Goal: Task Accomplishment & Management: Complete application form

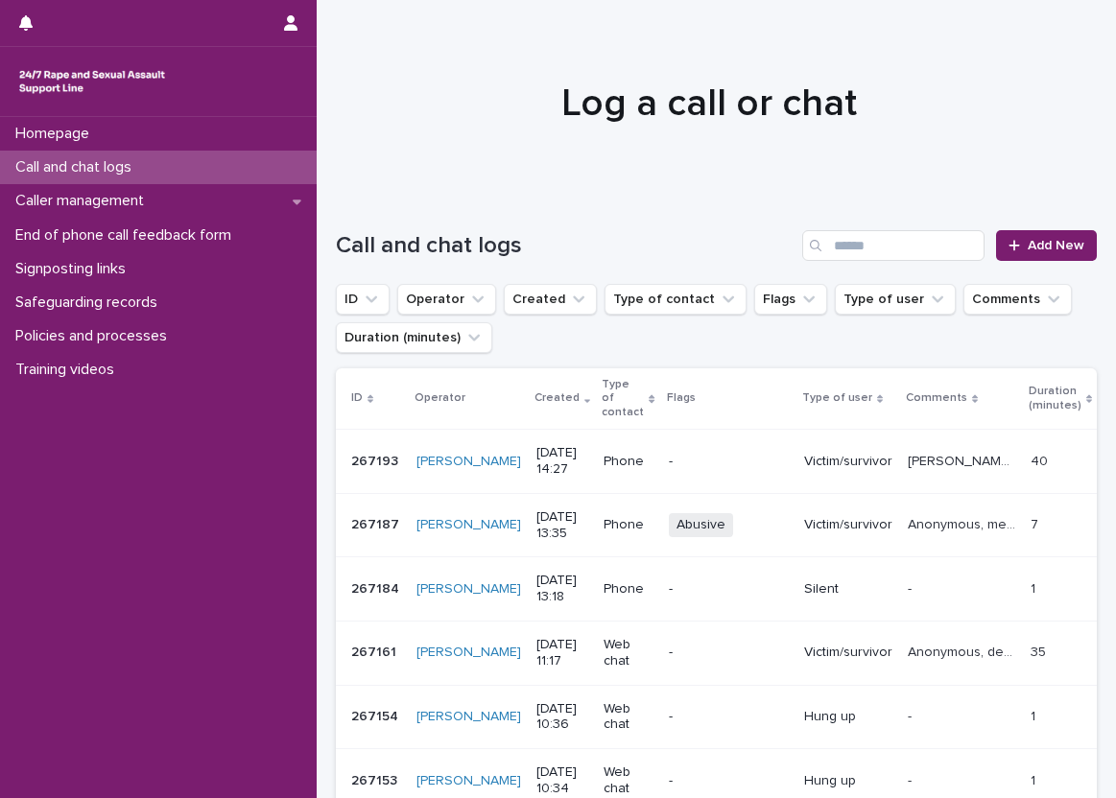
click at [292, 172] on div "Call and chat logs" at bounding box center [158, 168] width 317 height 34
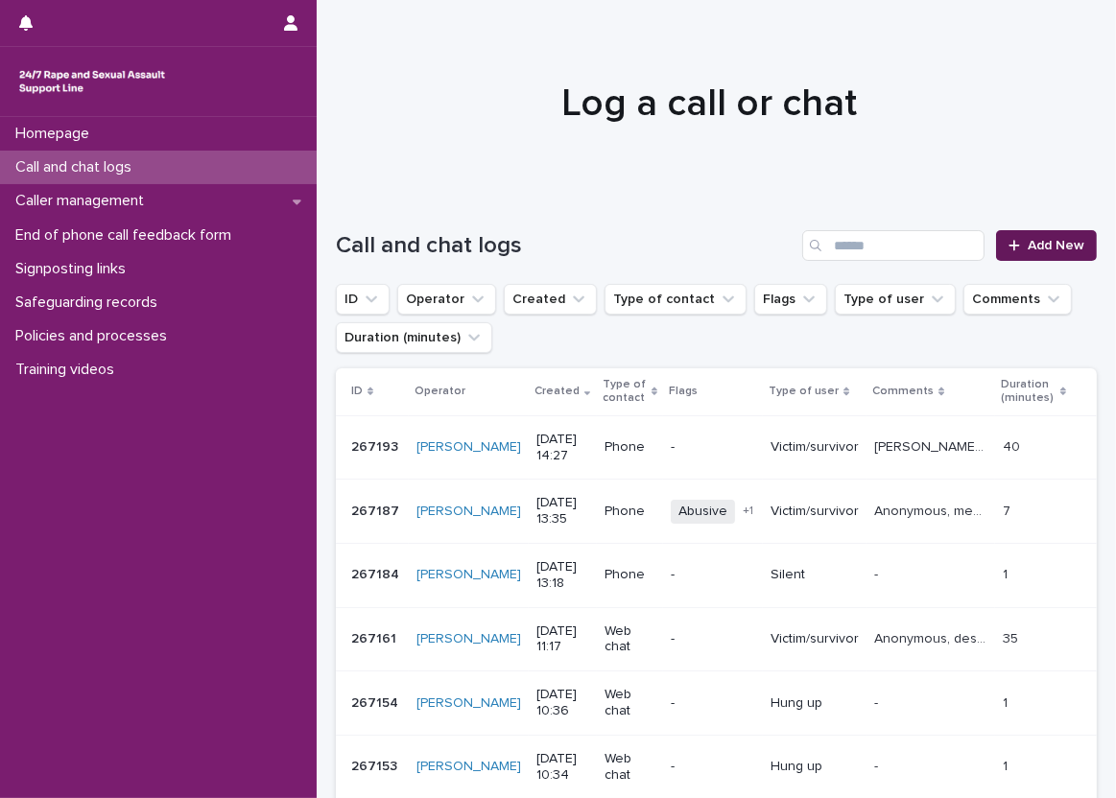
click at [1077, 245] on link "Add New" at bounding box center [1046, 245] width 101 height 31
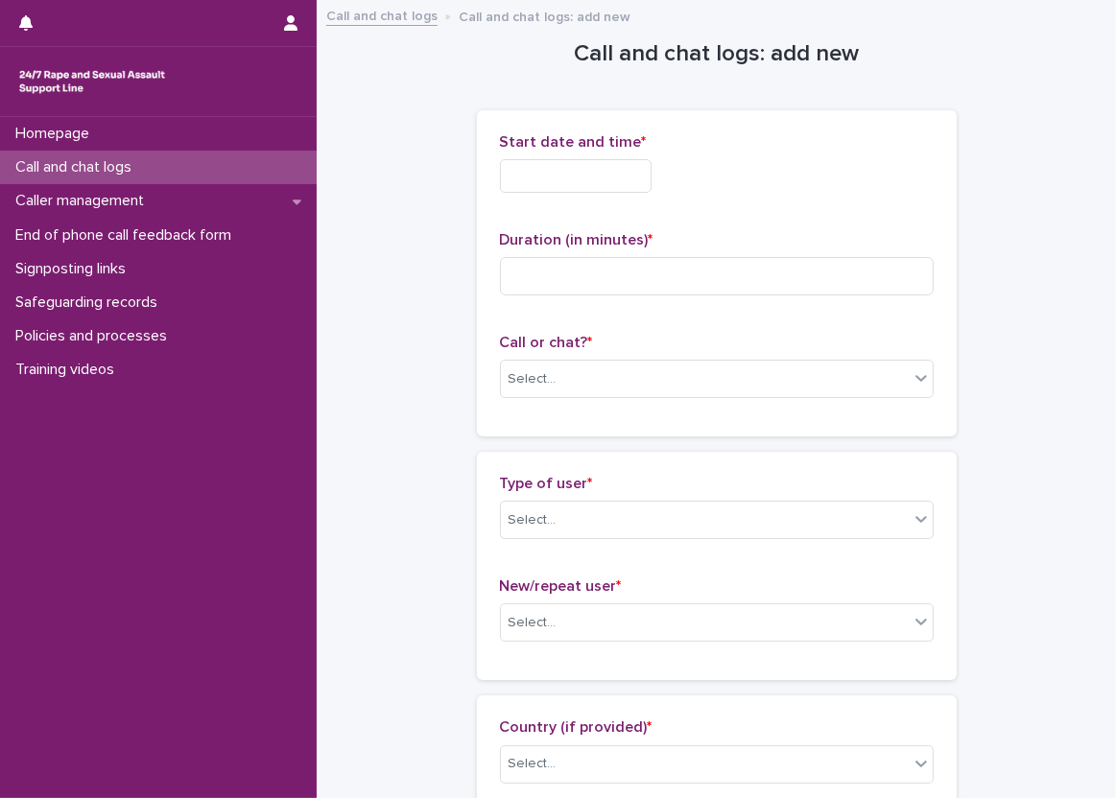
click at [637, 178] on input "text" at bounding box center [576, 176] width 152 height 34
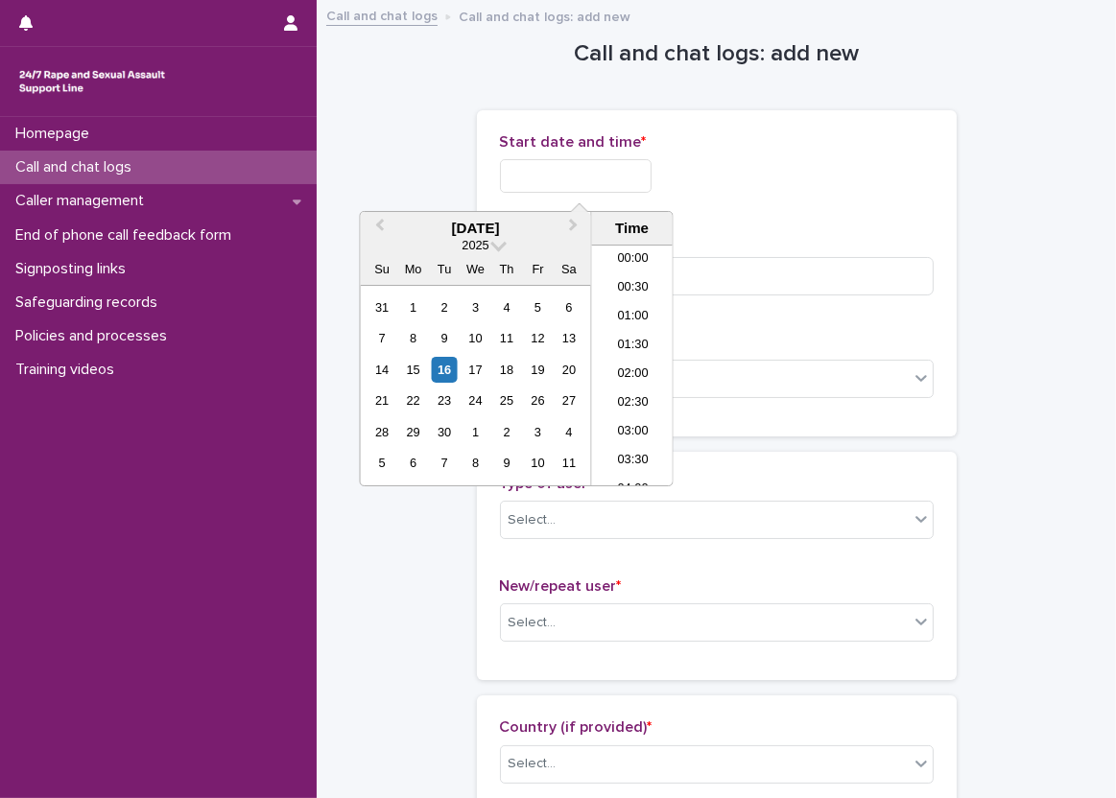
scroll to position [758, 0]
click at [639, 316] on li "14:00" at bounding box center [633, 308] width 82 height 29
click at [619, 175] on input "**********" at bounding box center [576, 176] width 152 height 34
type input "**********"
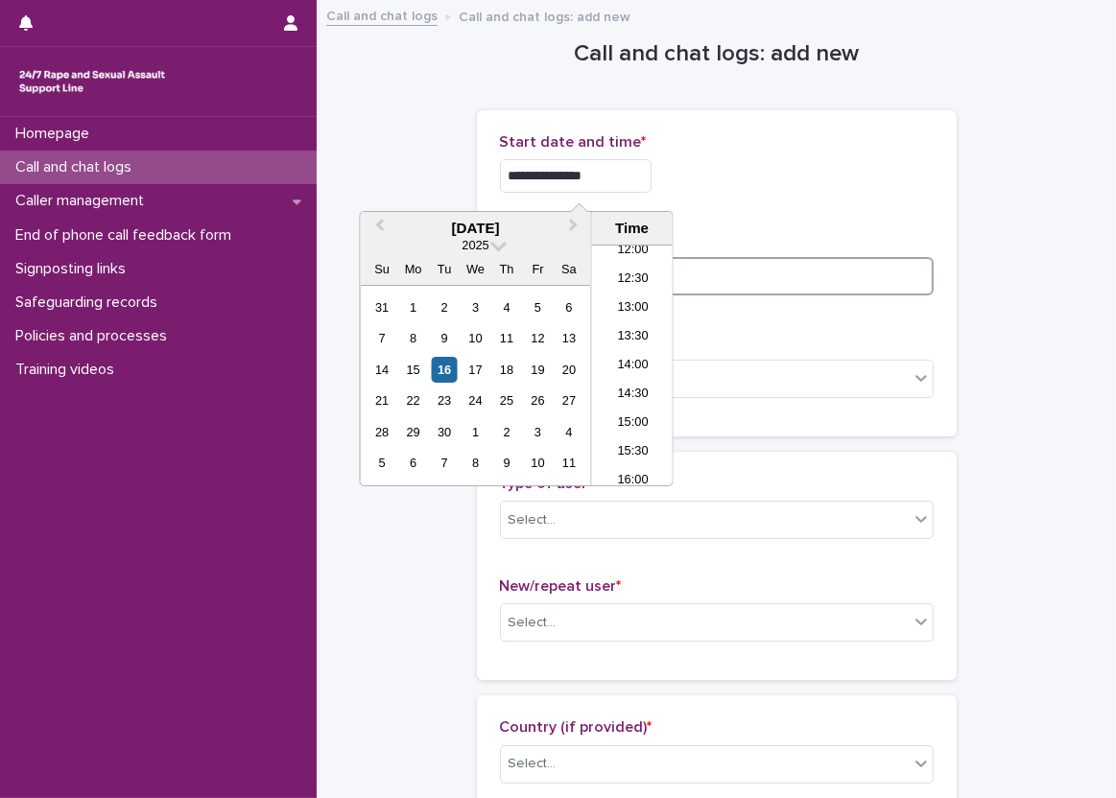
click at [769, 260] on input at bounding box center [717, 276] width 434 height 38
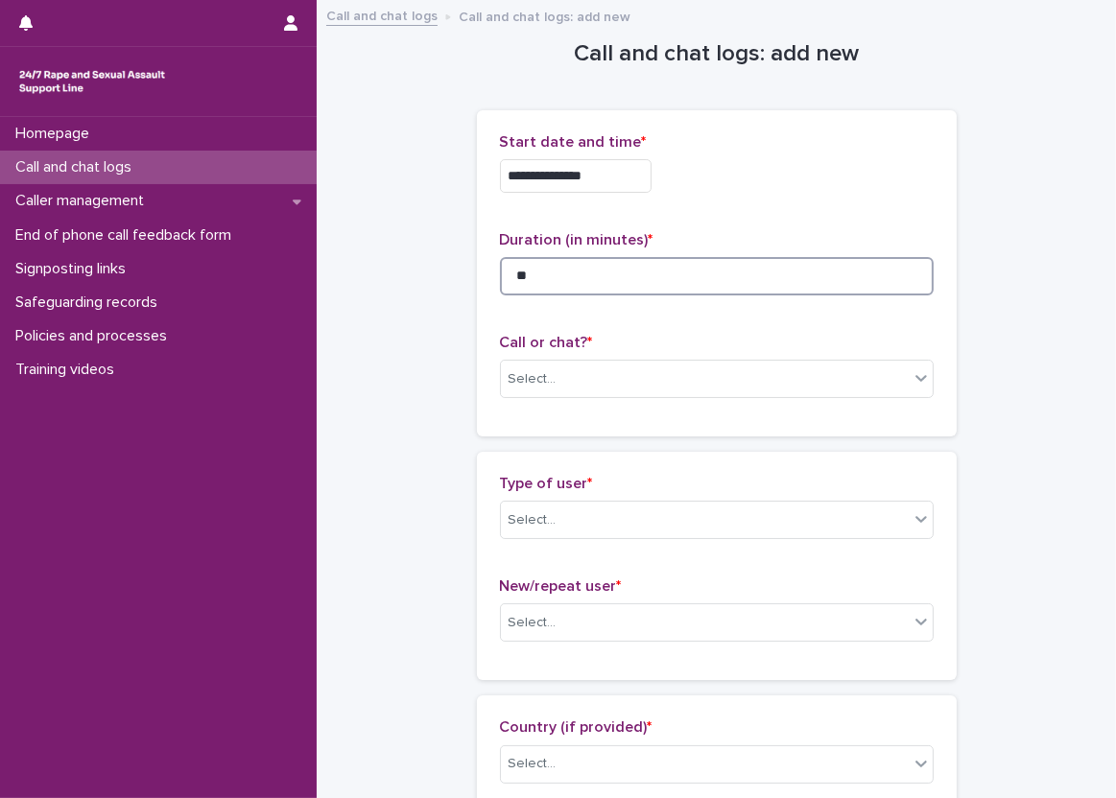
type input "**"
click at [580, 402] on div "Call or chat? * Select..." at bounding box center [717, 374] width 434 height 80
click at [546, 381] on div "Select..." at bounding box center [533, 379] width 48 height 20
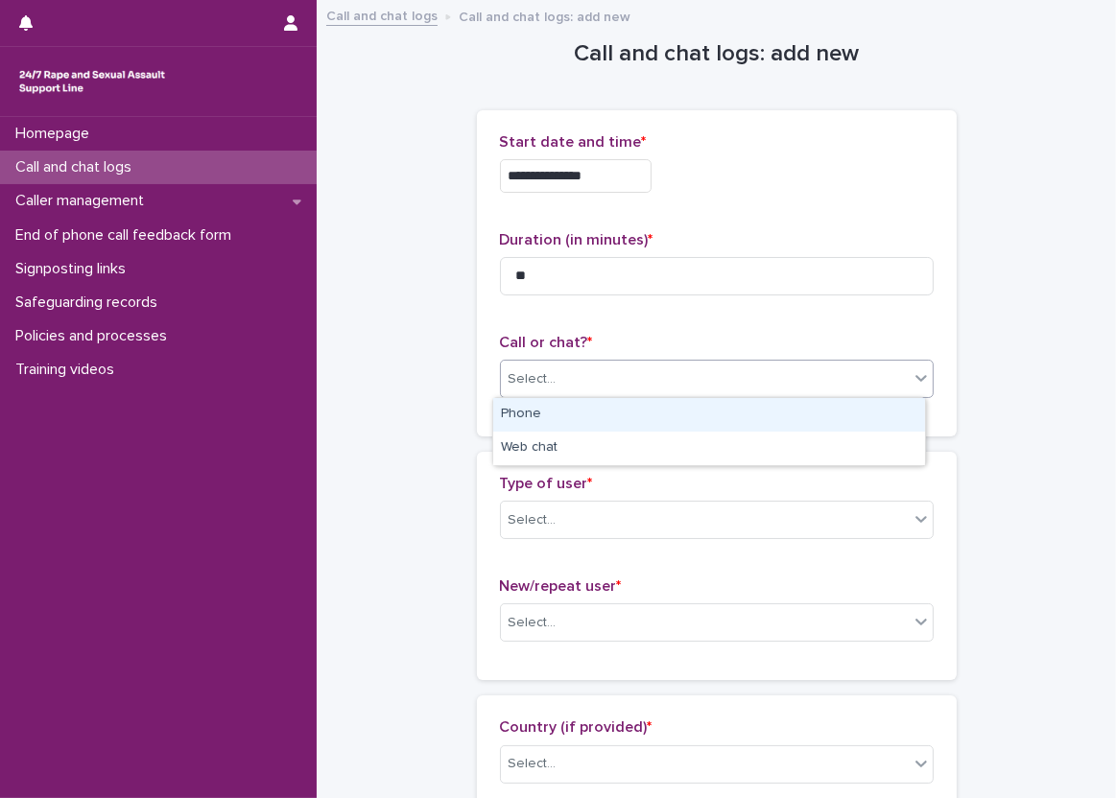
click at [551, 417] on div "Phone" at bounding box center [709, 415] width 432 height 34
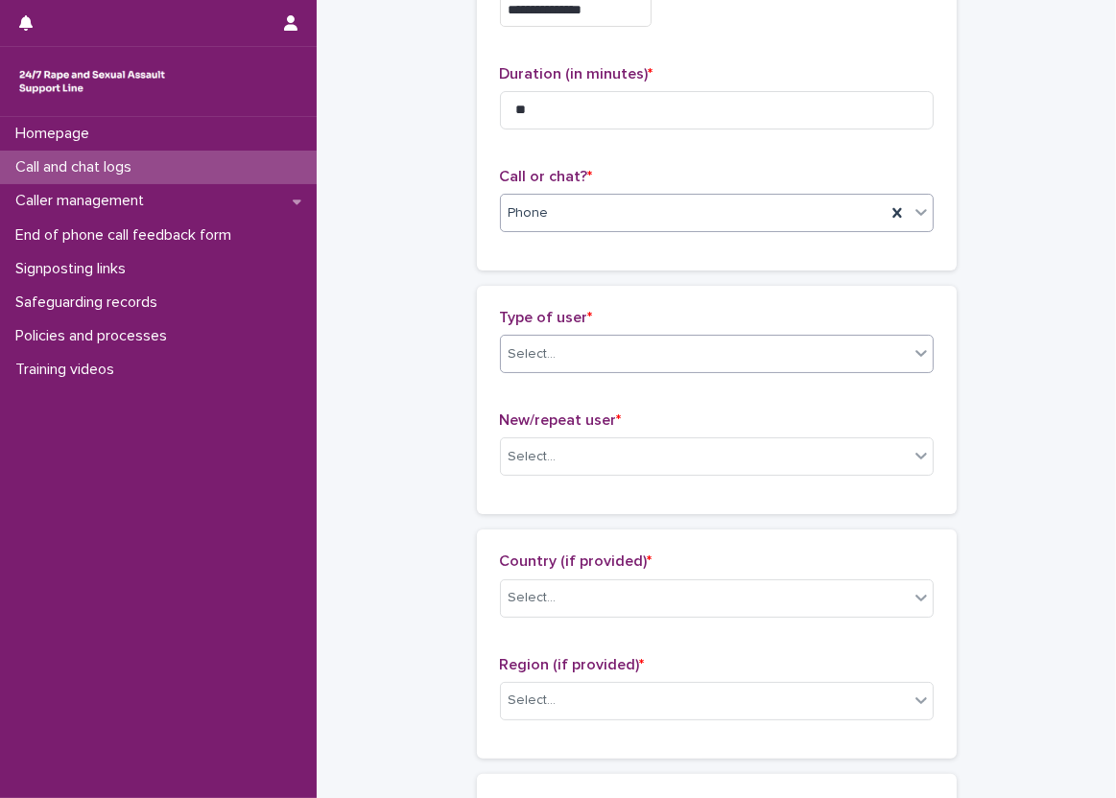
scroll to position [192, 0]
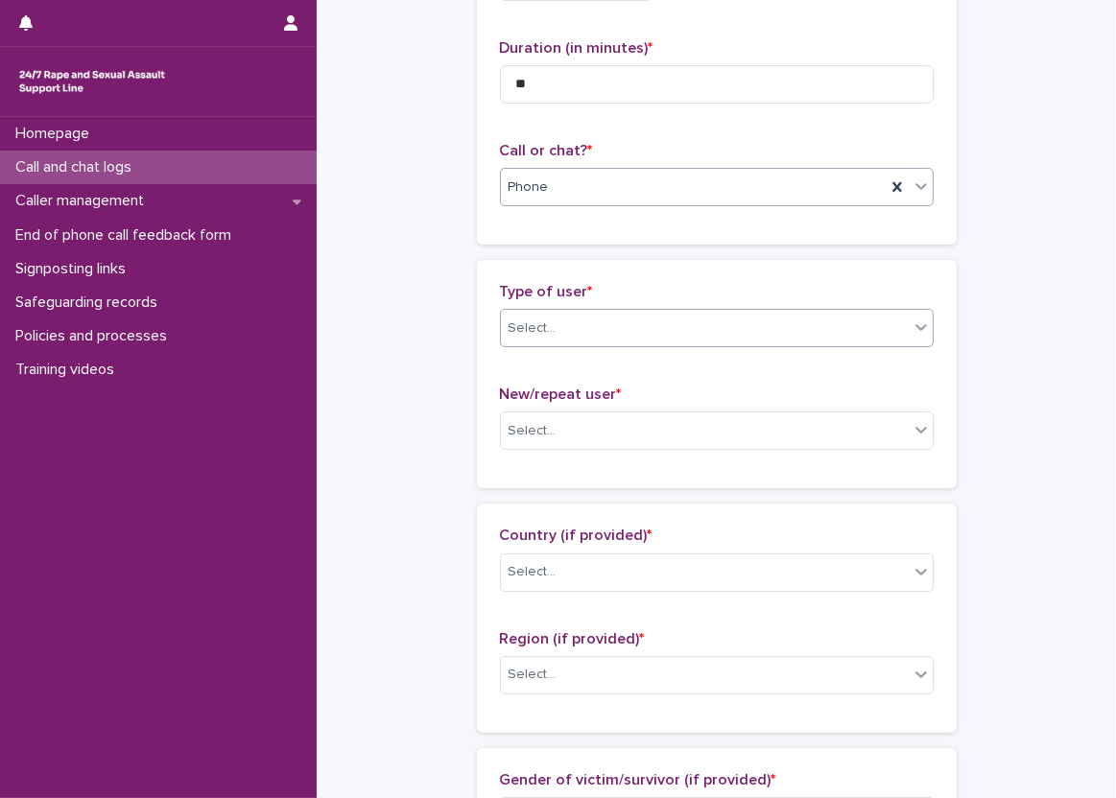
click at [651, 309] on div "Select..." at bounding box center [717, 328] width 434 height 38
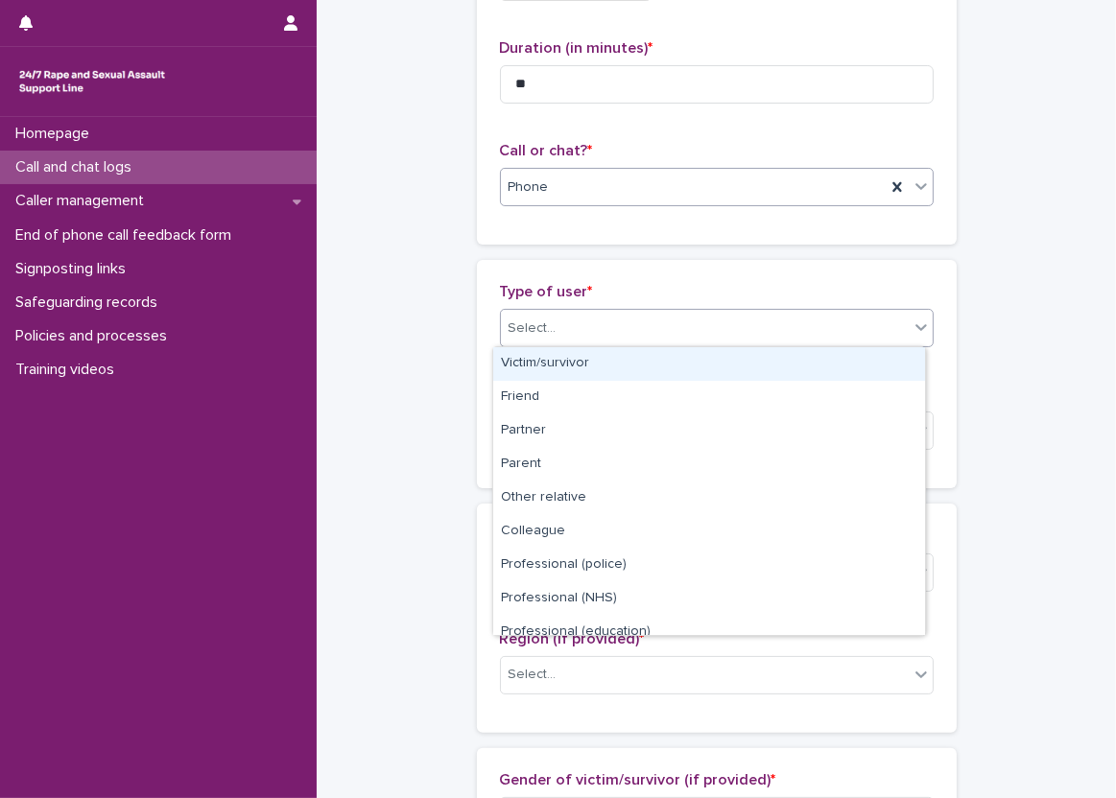
click at [631, 367] on div "Victim/survivor" at bounding box center [709, 364] width 432 height 34
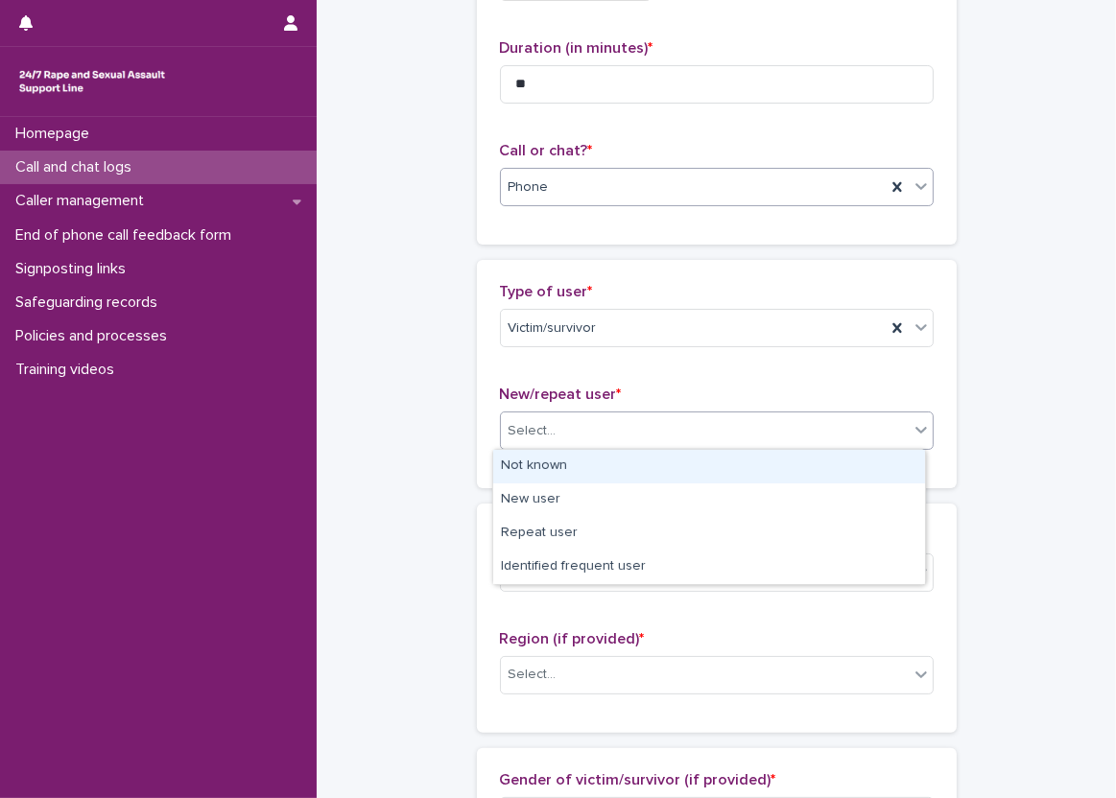
click at [608, 436] on div "Select..." at bounding box center [705, 431] width 408 height 32
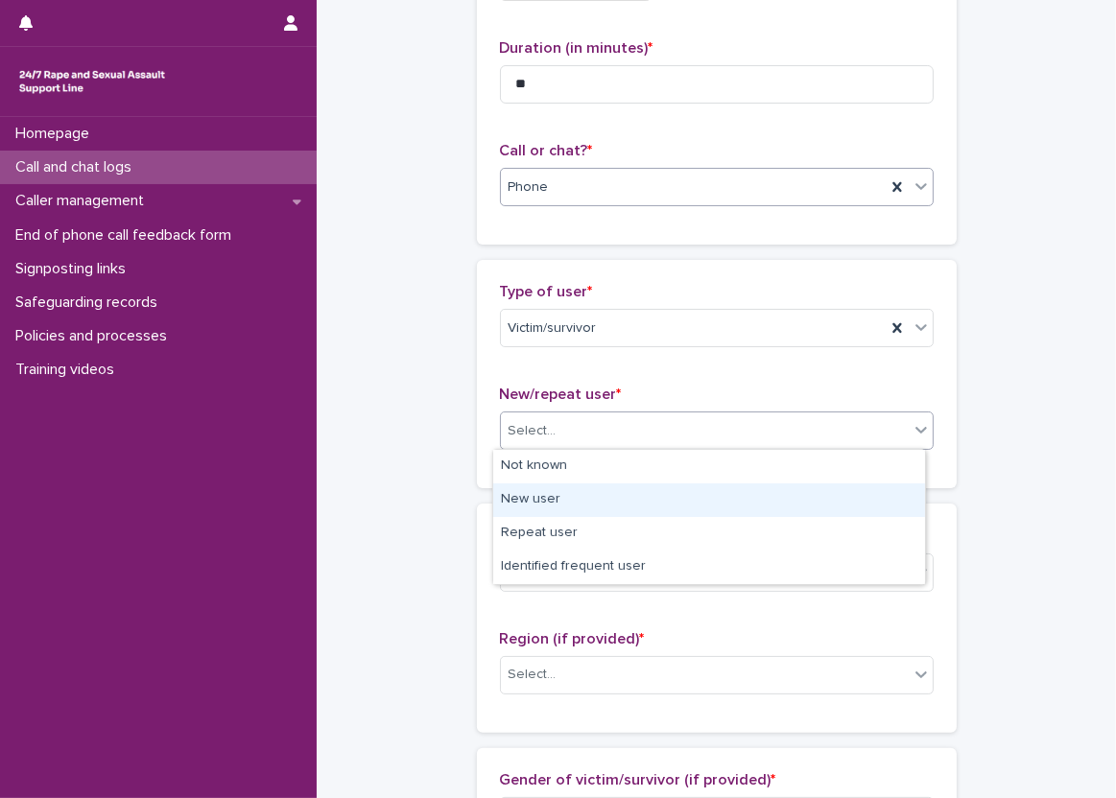
click at [591, 505] on div "New user" at bounding box center [709, 501] width 432 height 34
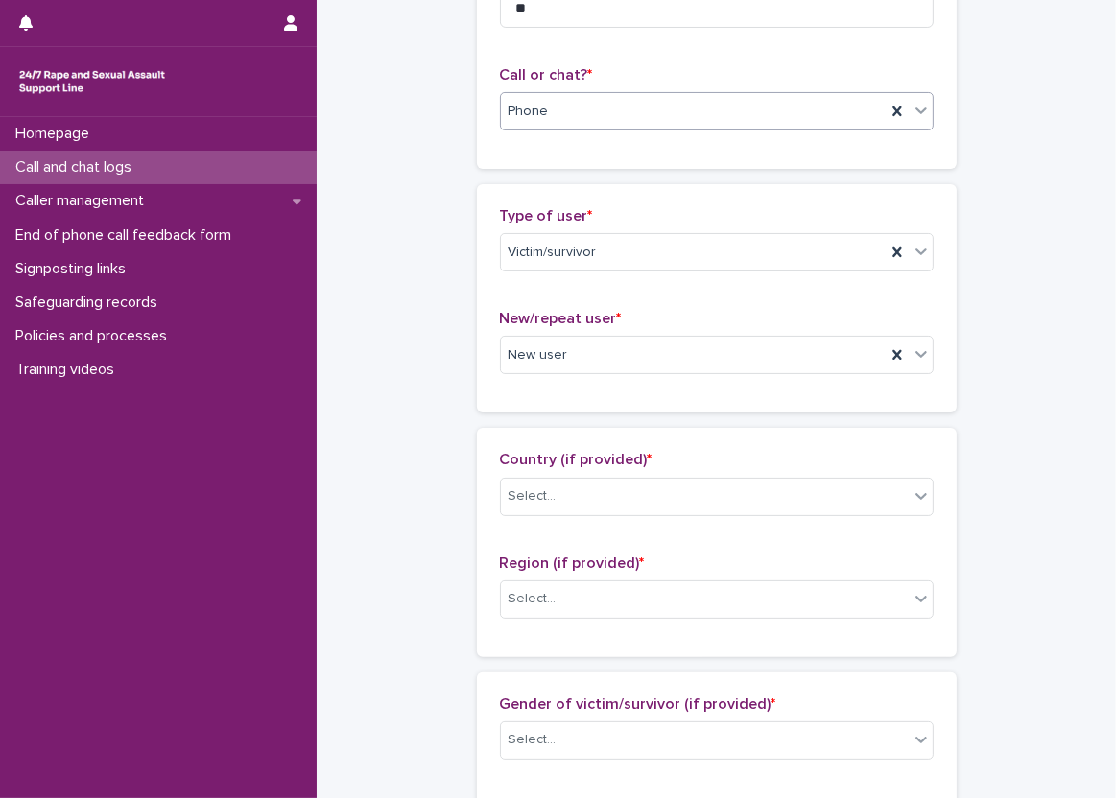
scroll to position [384, 0]
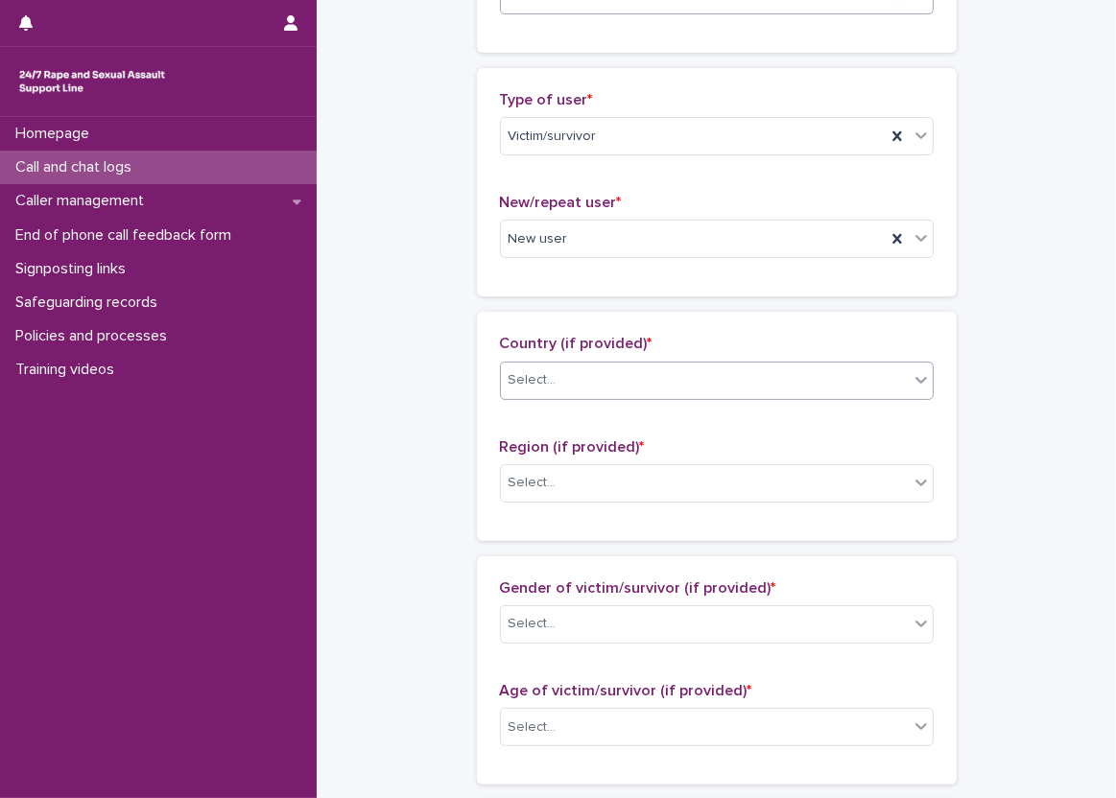
click at [570, 381] on div "Select..." at bounding box center [705, 381] width 408 height 32
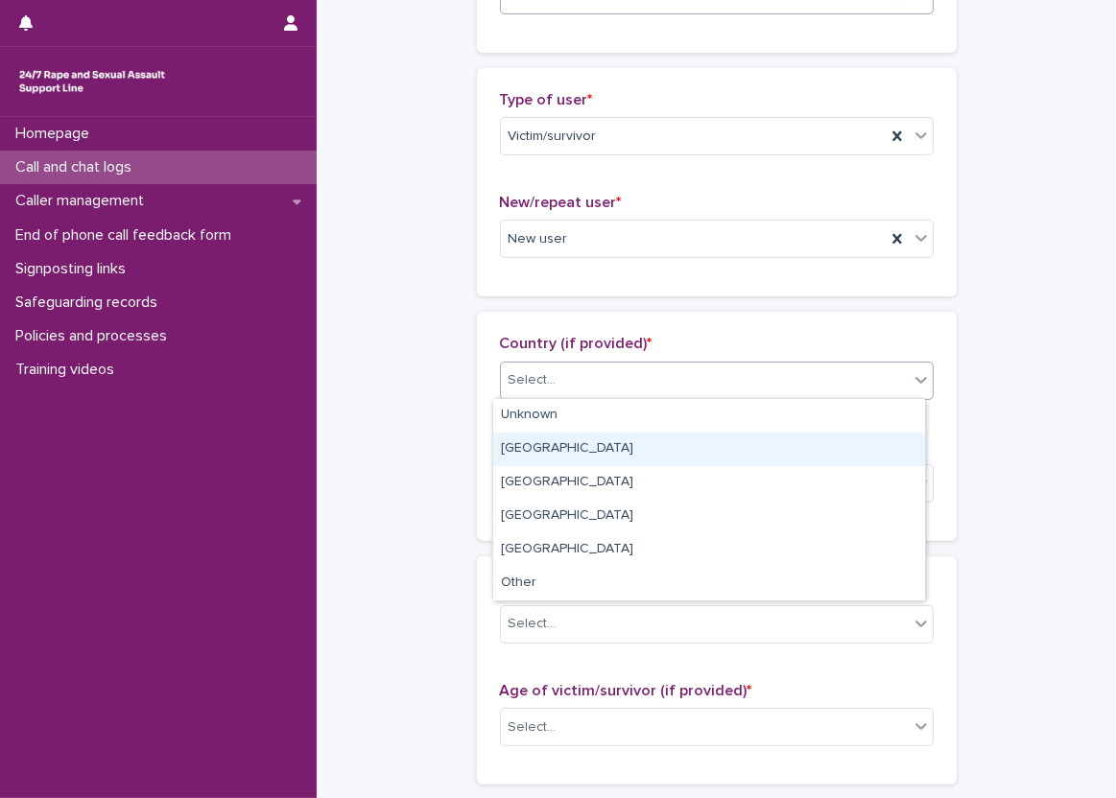
click at [569, 446] on div "[GEOGRAPHIC_DATA]" at bounding box center [709, 450] width 432 height 34
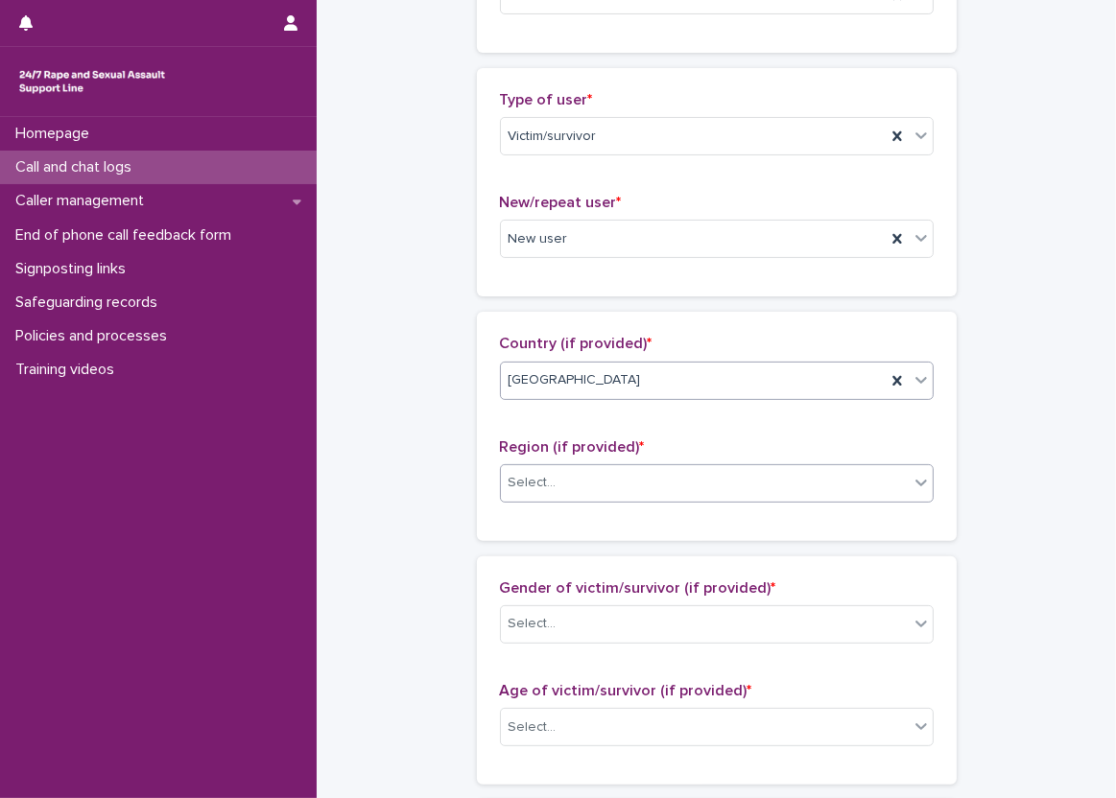
click at [566, 475] on div "Select..." at bounding box center [705, 483] width 408 height 32
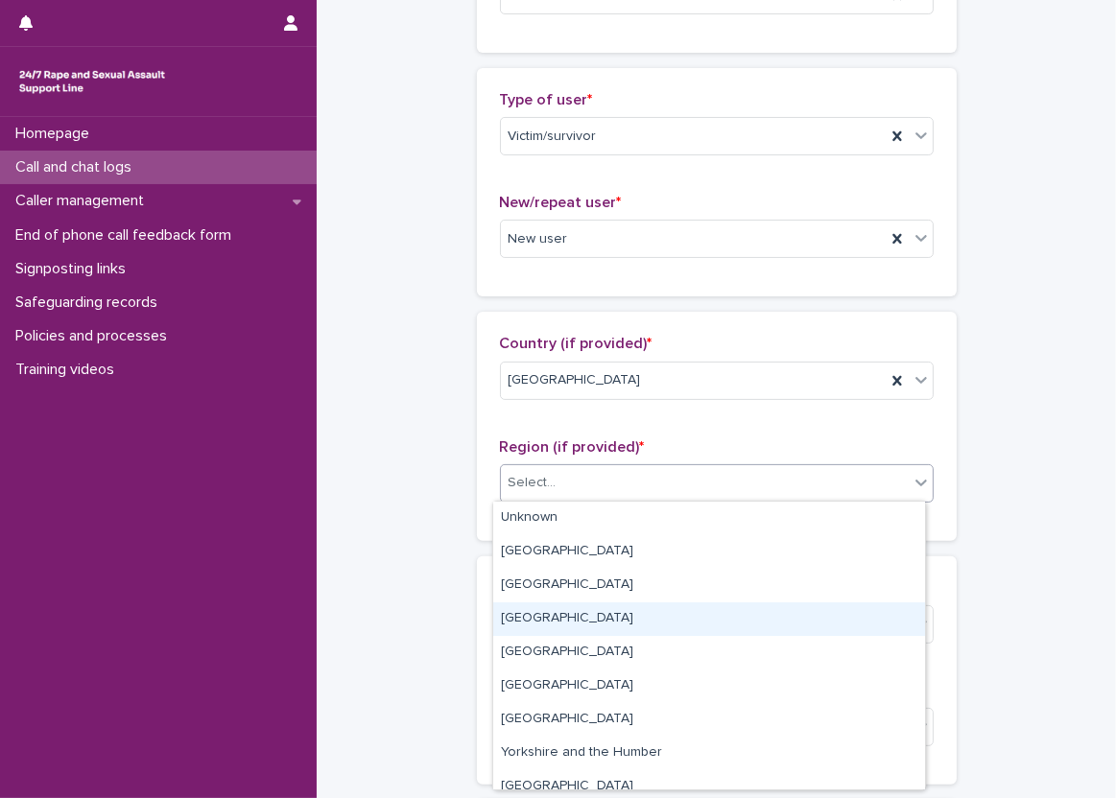
click at [574, 609] on div "[GEOGRAPHIC_DATA]" at bounding box center [709, 620] width 432 height 34
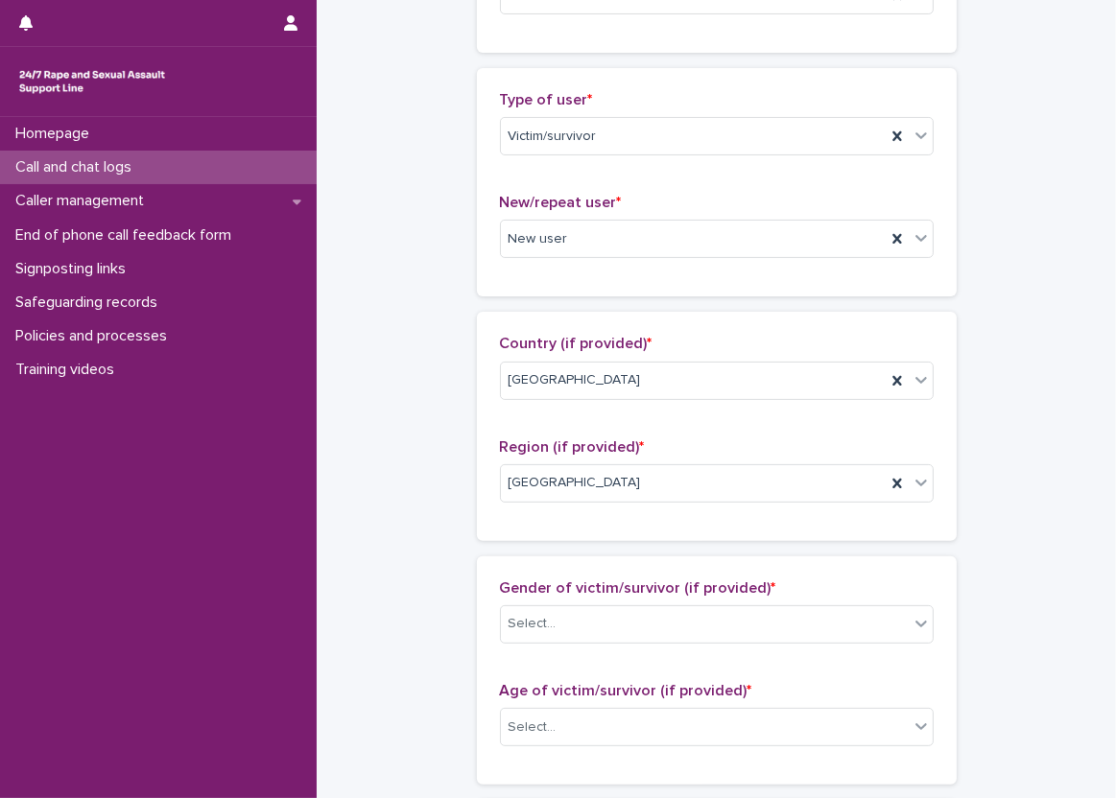
click at [477, 489] on div "Country (if provided) * [GEOGRAPHIC_DATA] Region (if provided) * [GEOGRAPHIC_DA…" at bounding box center [717, 426] width 480 height 228
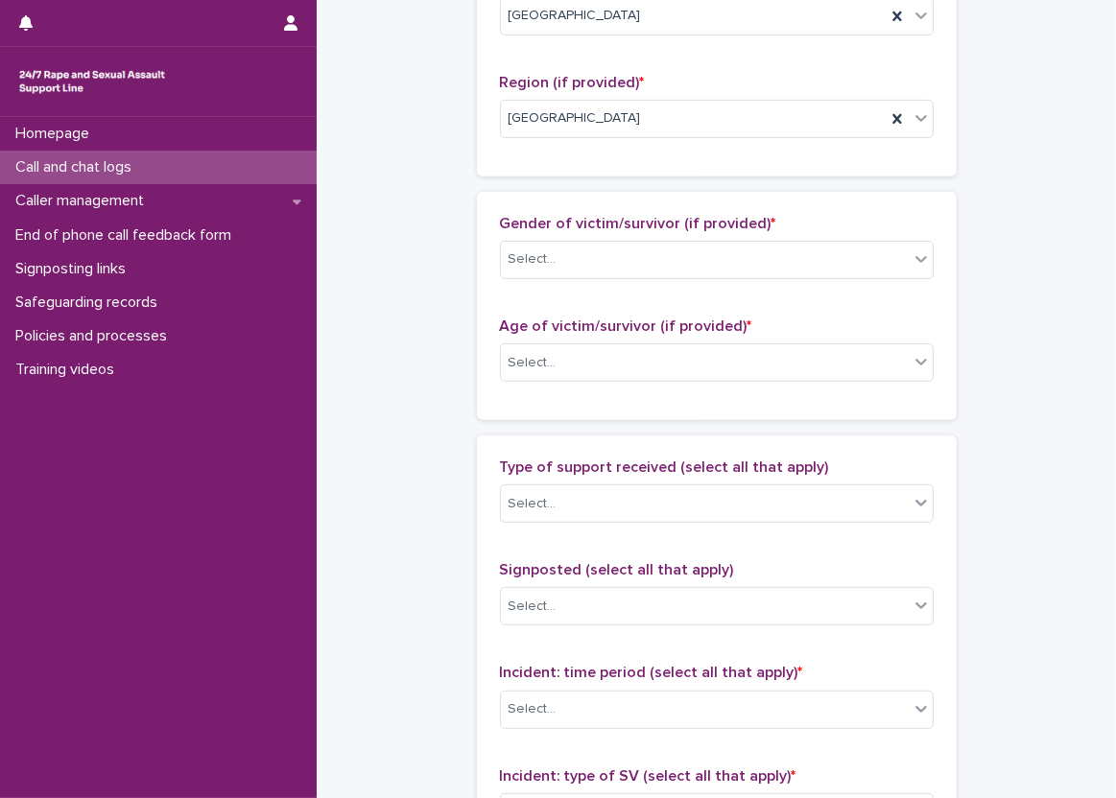
scroll to position [768, 0]
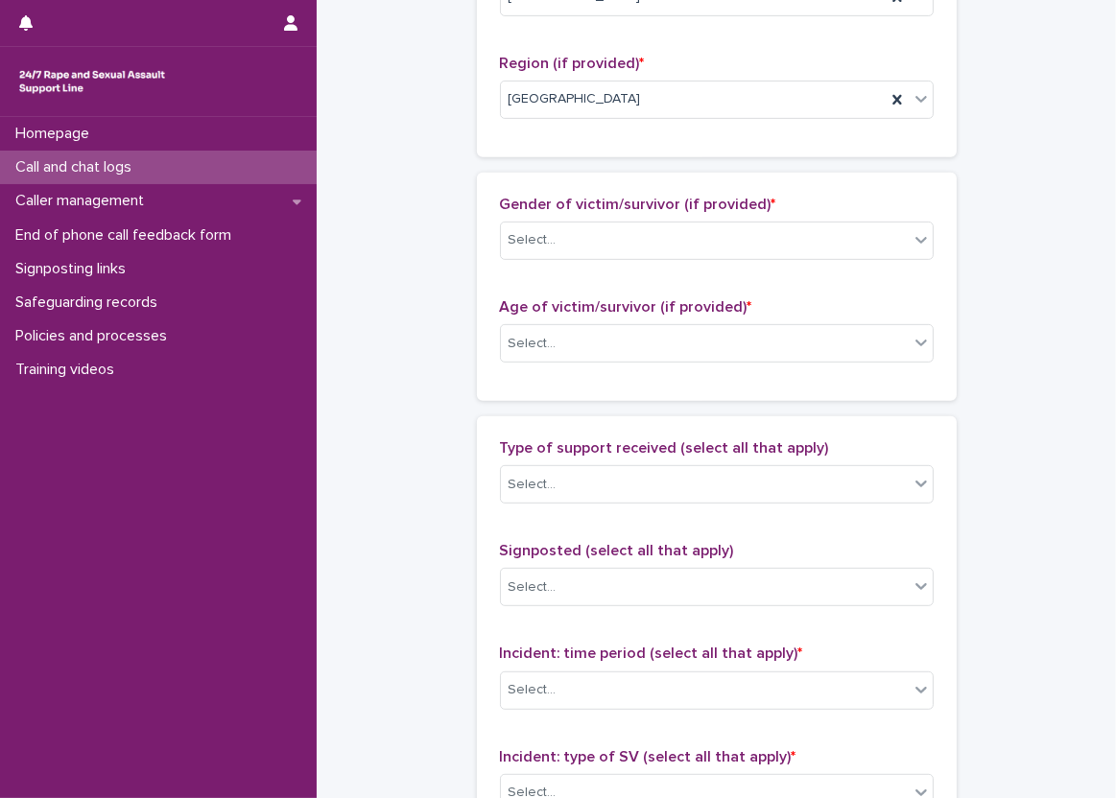
click at [531, 264] on div "Gender of victim/survivor (if provided) * Select..." at bounding box center [717, 236] width 434 height 80
click at [528, 246] on div "Select..." at bounding box center [533, 240] width 48 height 20
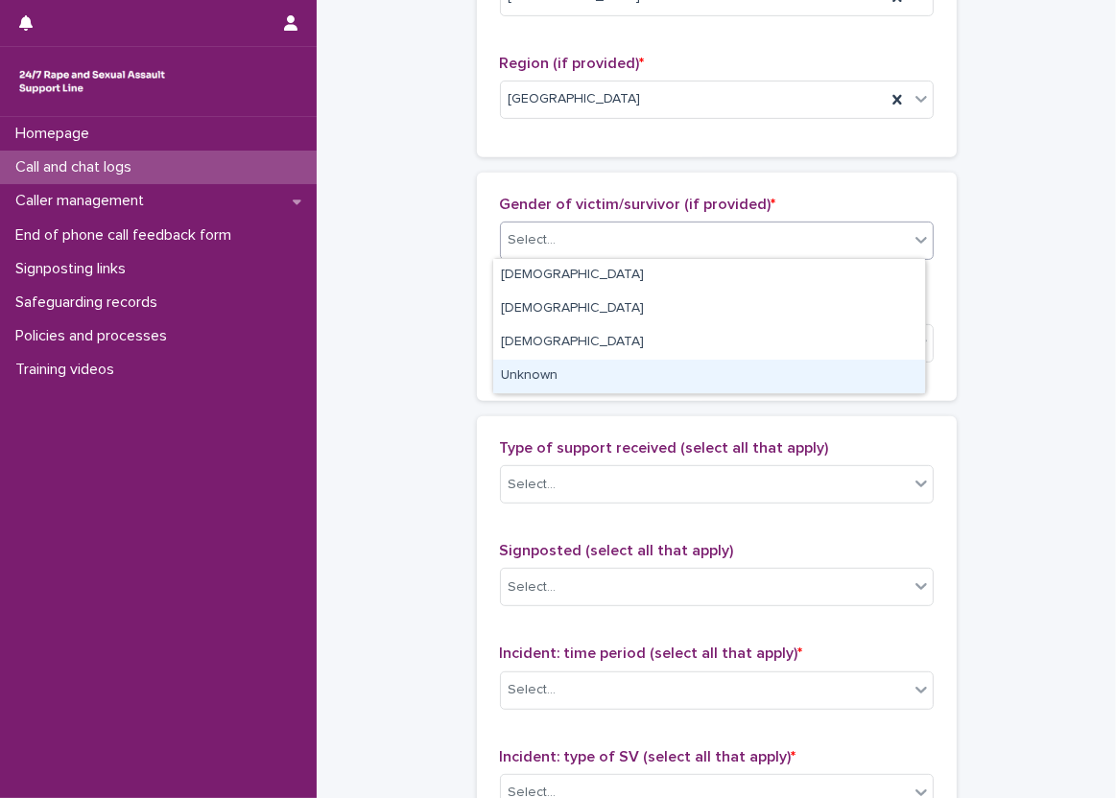
click at [554, 385] on div "Unknown" at bounding box center [709, 377] width 432 height 34
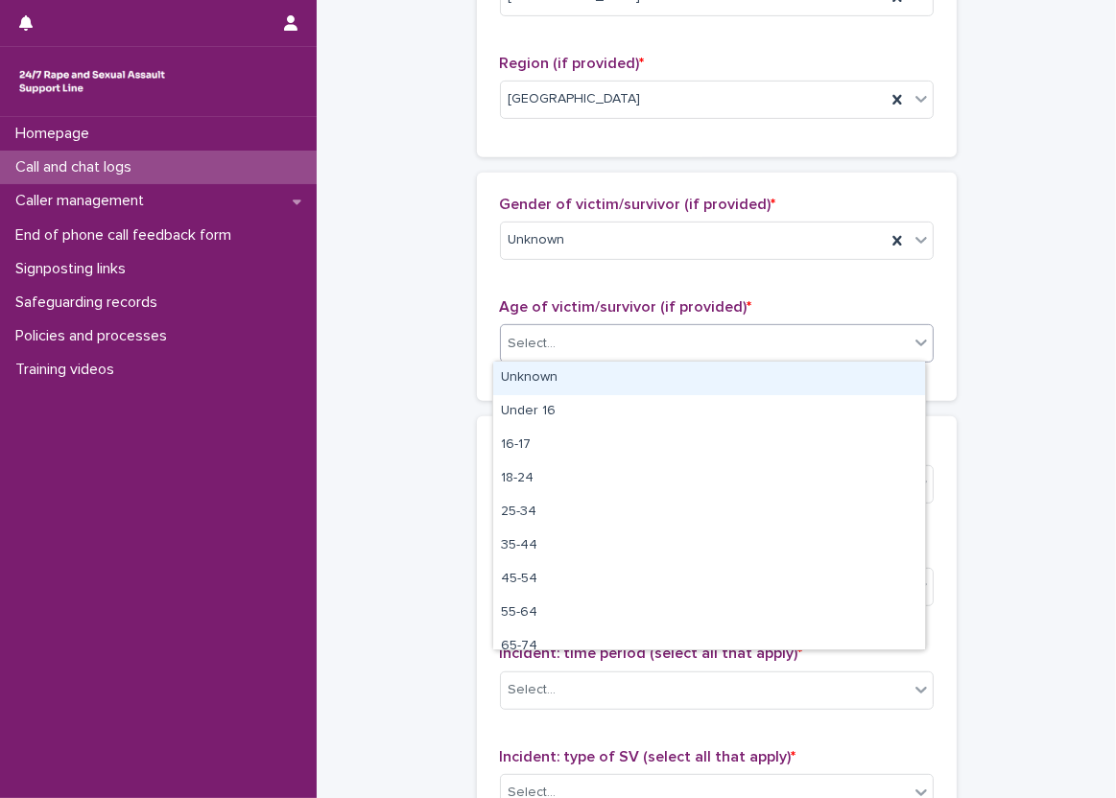
click at [554, 346] on div "Select..." at bounding box center [705, 344] width 408 height 32
click at [557, 385] on div "Unknown" at bounding box center [709, 379] width 432 height 34
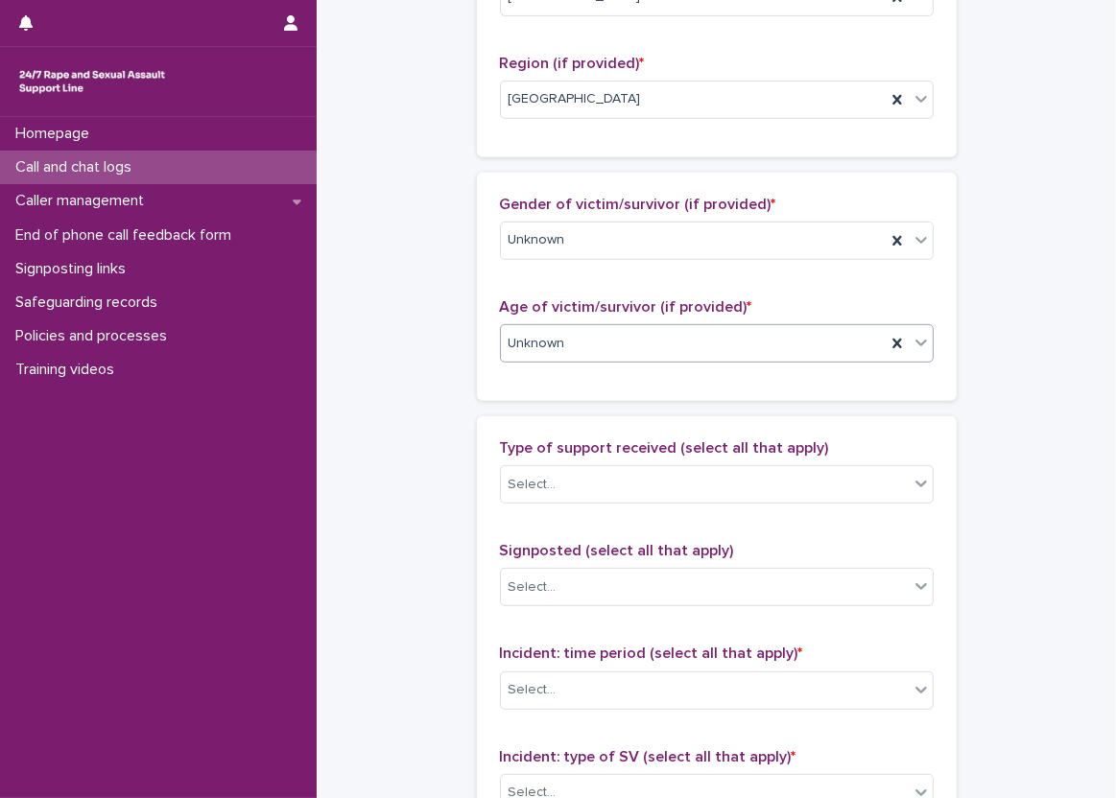
click at [465, 407] on div "**********" at bounding box center [716, 272] width 761 height 2077
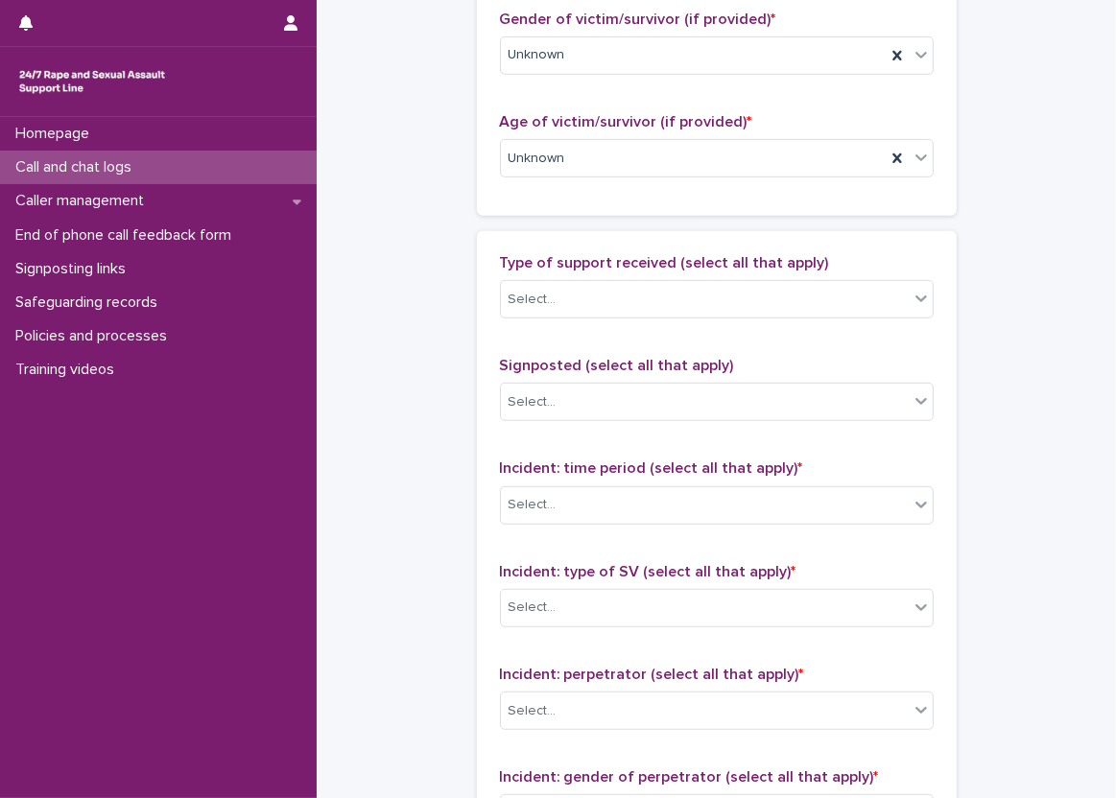
scroll to position [959, 0]
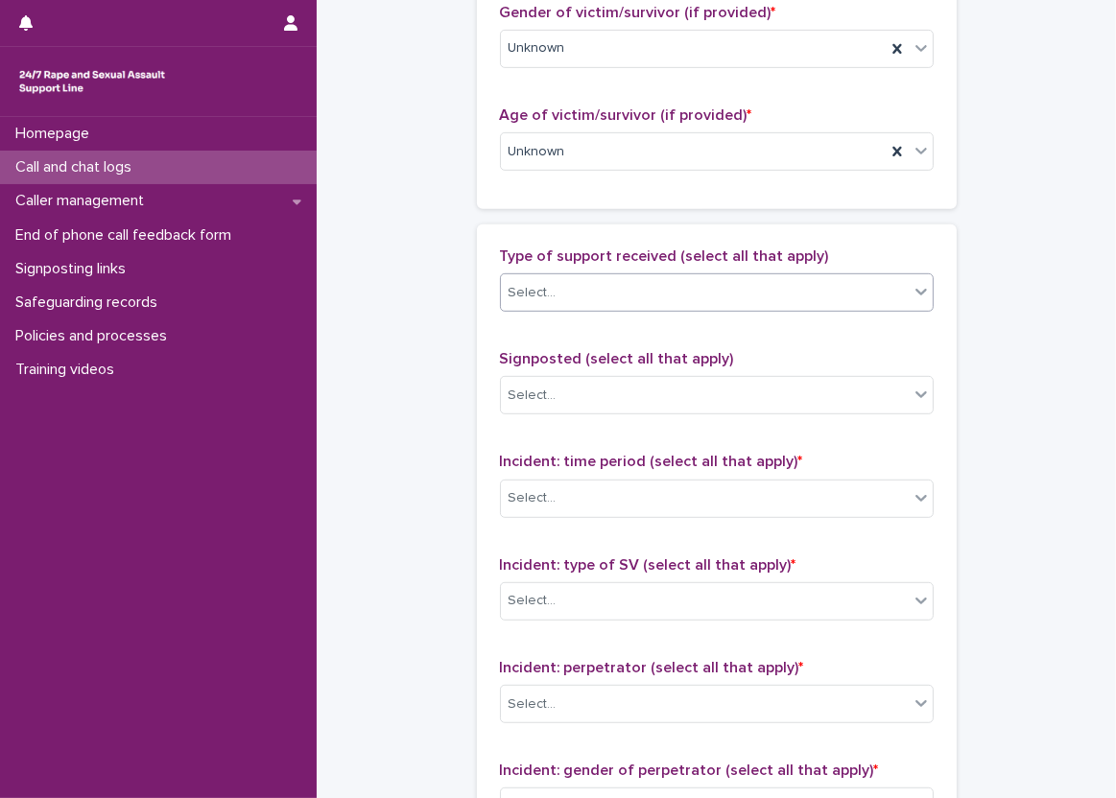
click at [597, 295] on div "Select..." at bounding box center [705, 293] width 408 height 32
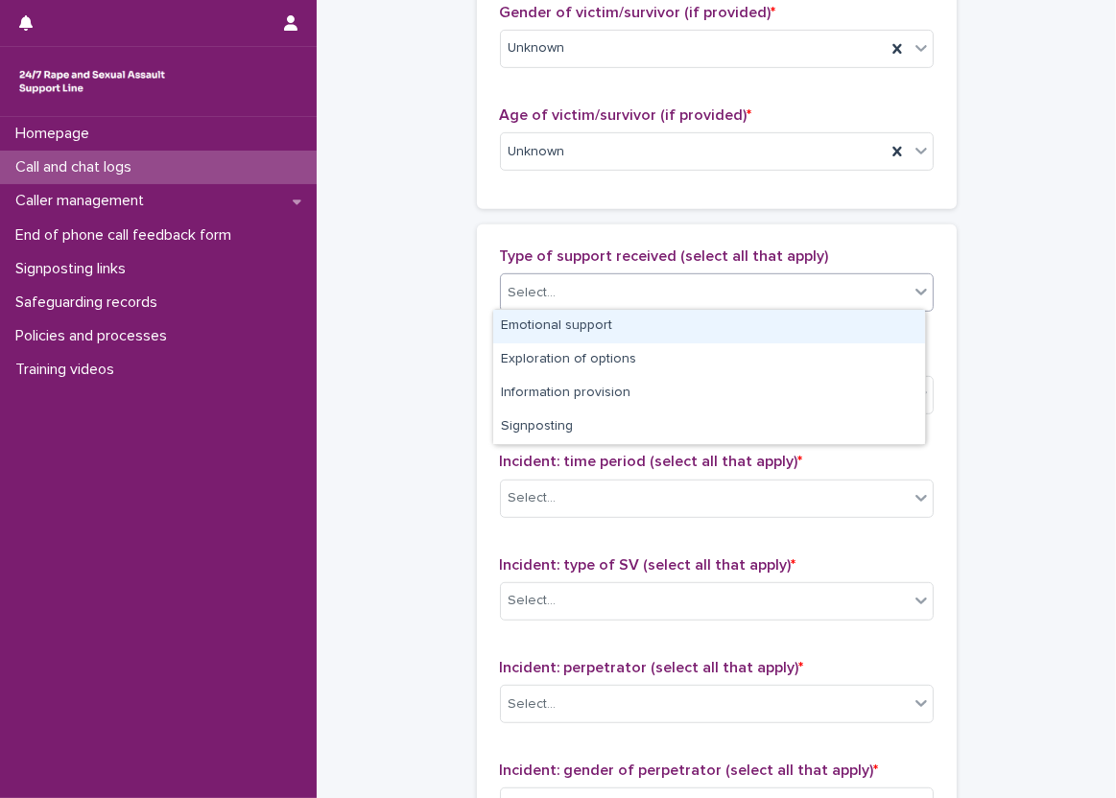
click at [616, 321] on div "Emotional support" at bounding box center [709, 327] width 432 height 34
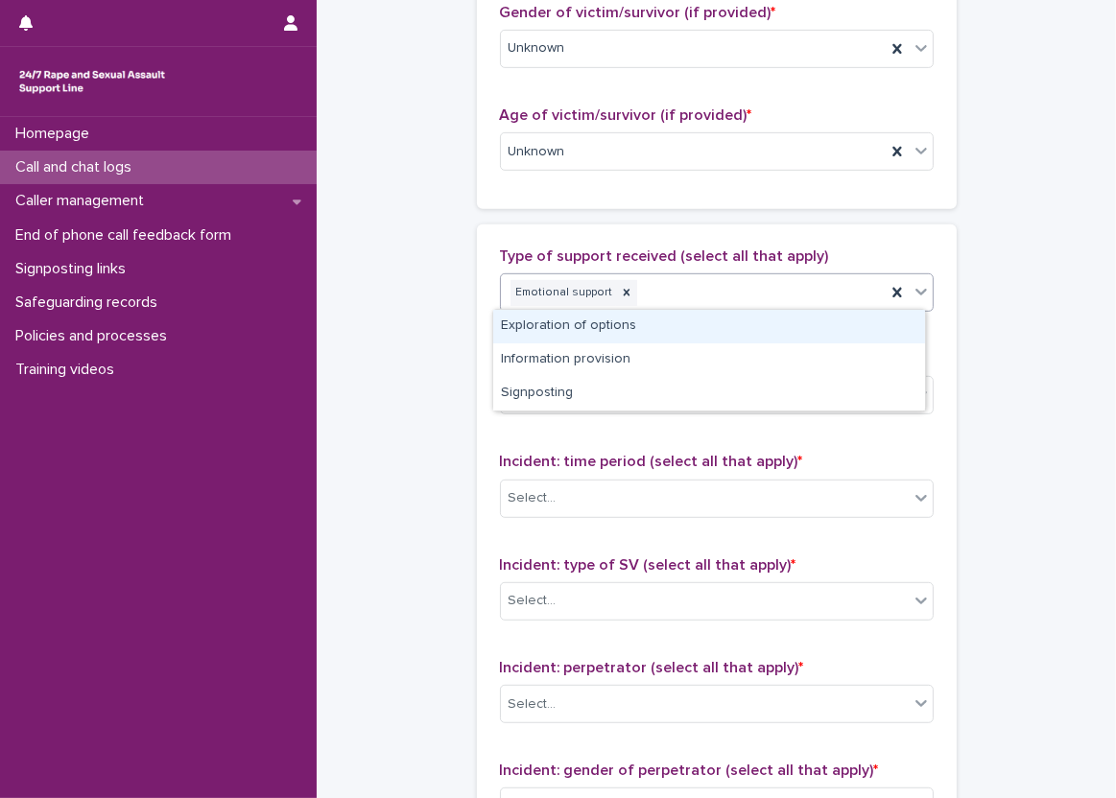
click at [723, 306] on div "Emotional support" at bounding box center [693, 293] width 385 height 34
click at [733, 329] on div "Exploration of options" at bounding box center [709, 327] width 432 height 34
click at [814, 304] on div "Emotional support Exploration of options" at bounding box center [693, 293] width 385 height 34
click at [813, 327] on div "Information provision" at bounding box center [709, 327] width 432 height 34
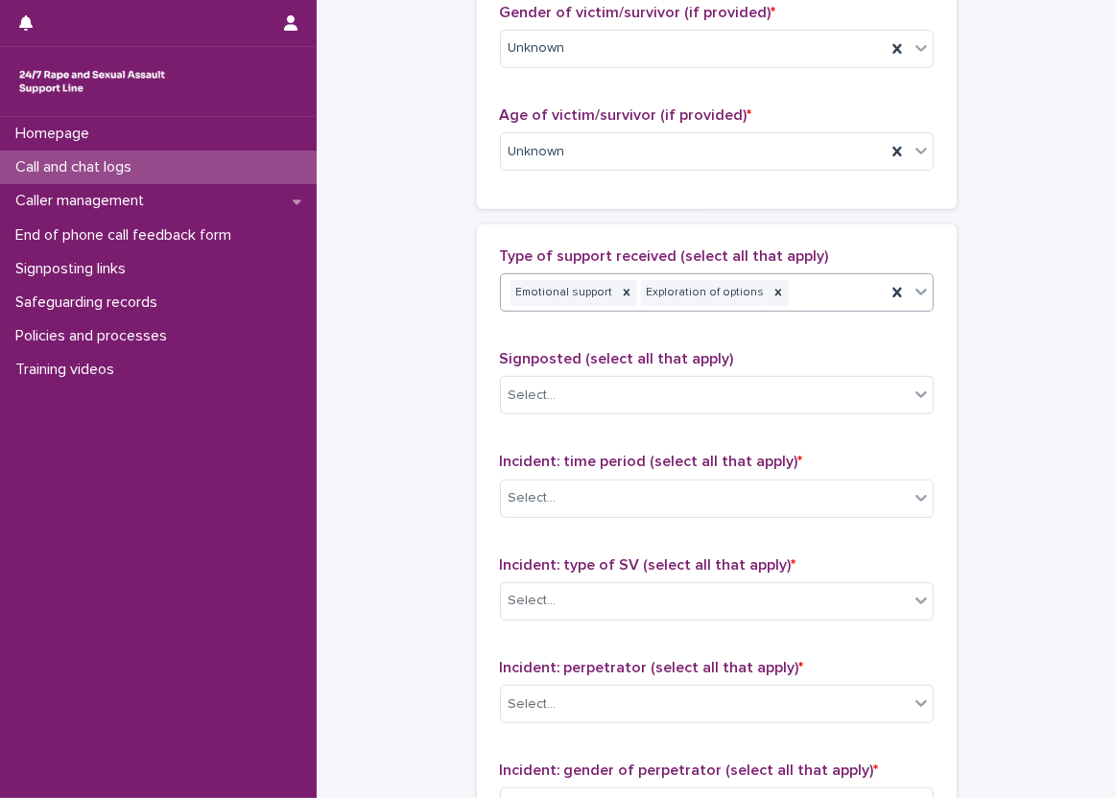
scroll to position [973, 0]
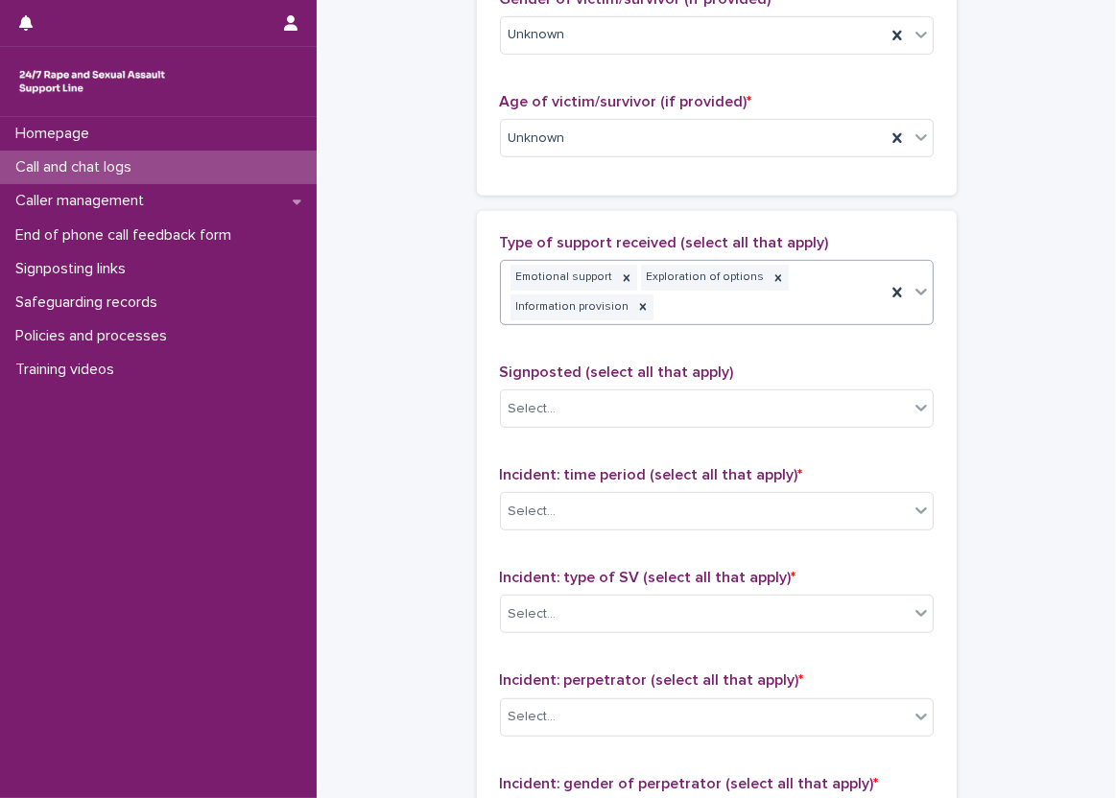
click at [984, 329] on div "**********" at bounding box center [716, 80] width 761 height 2103
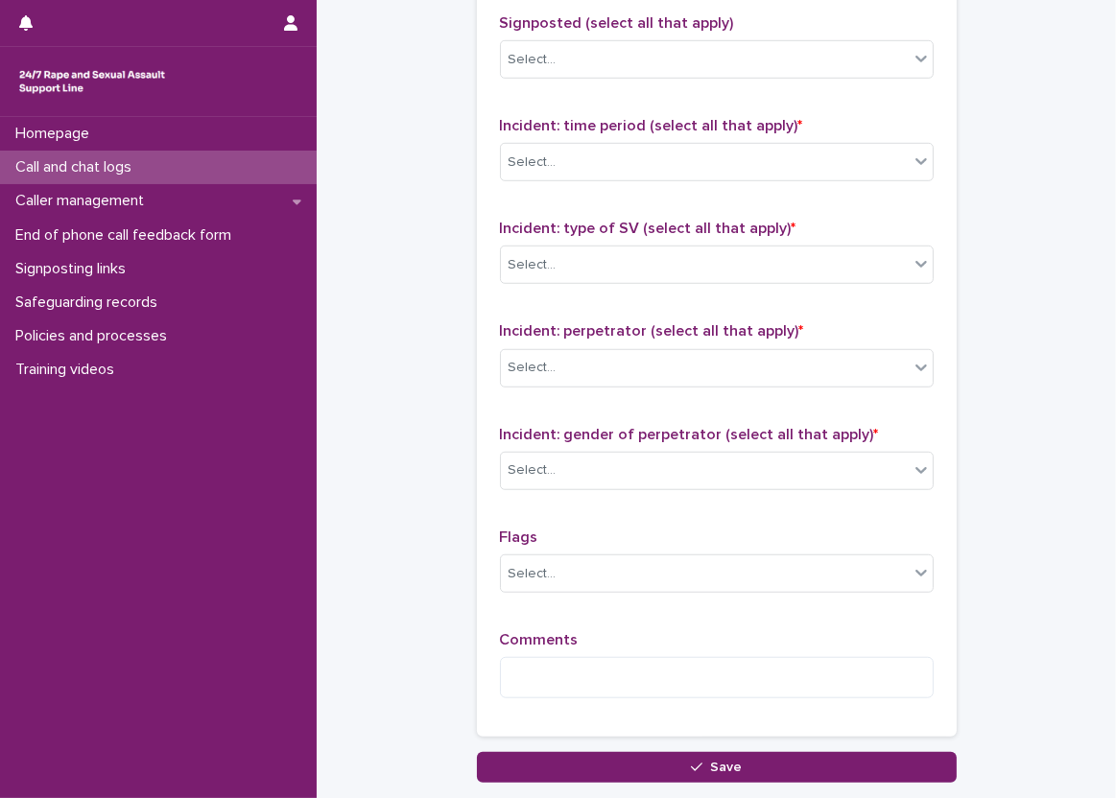
scroll to position [1357, 0]
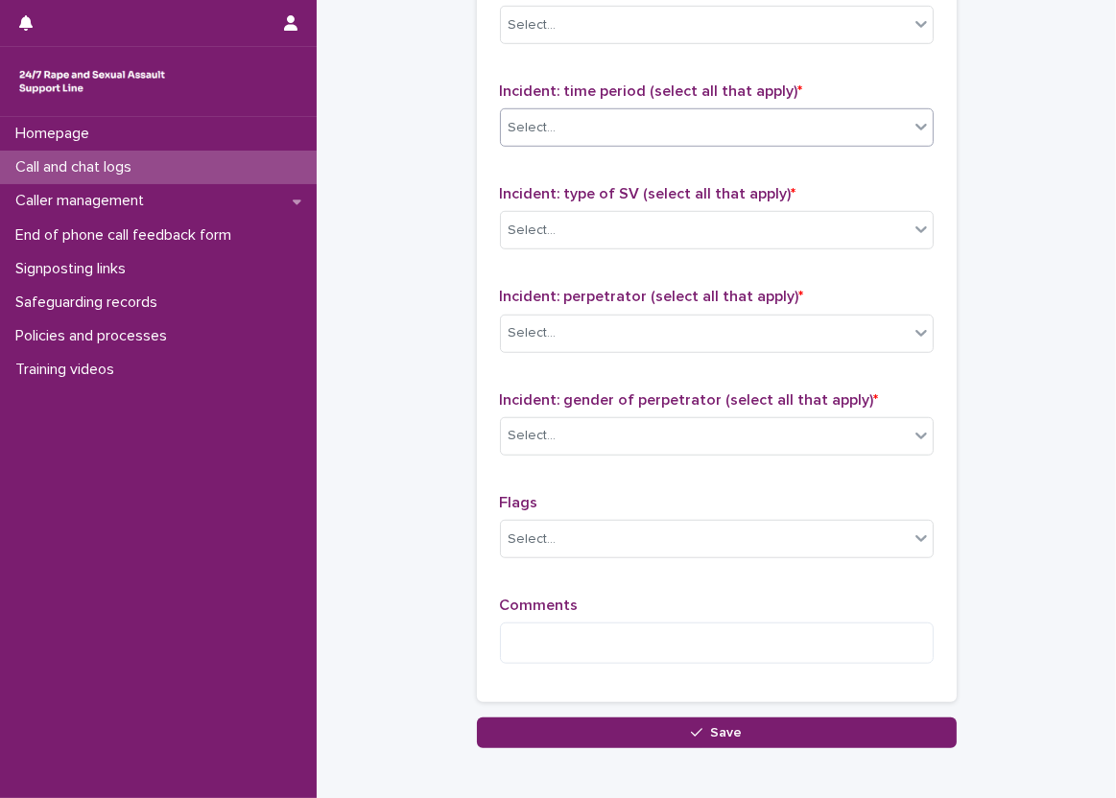
click at [619, 128] on div "Select..." at bounding box center [705, 128] width 408 height 32
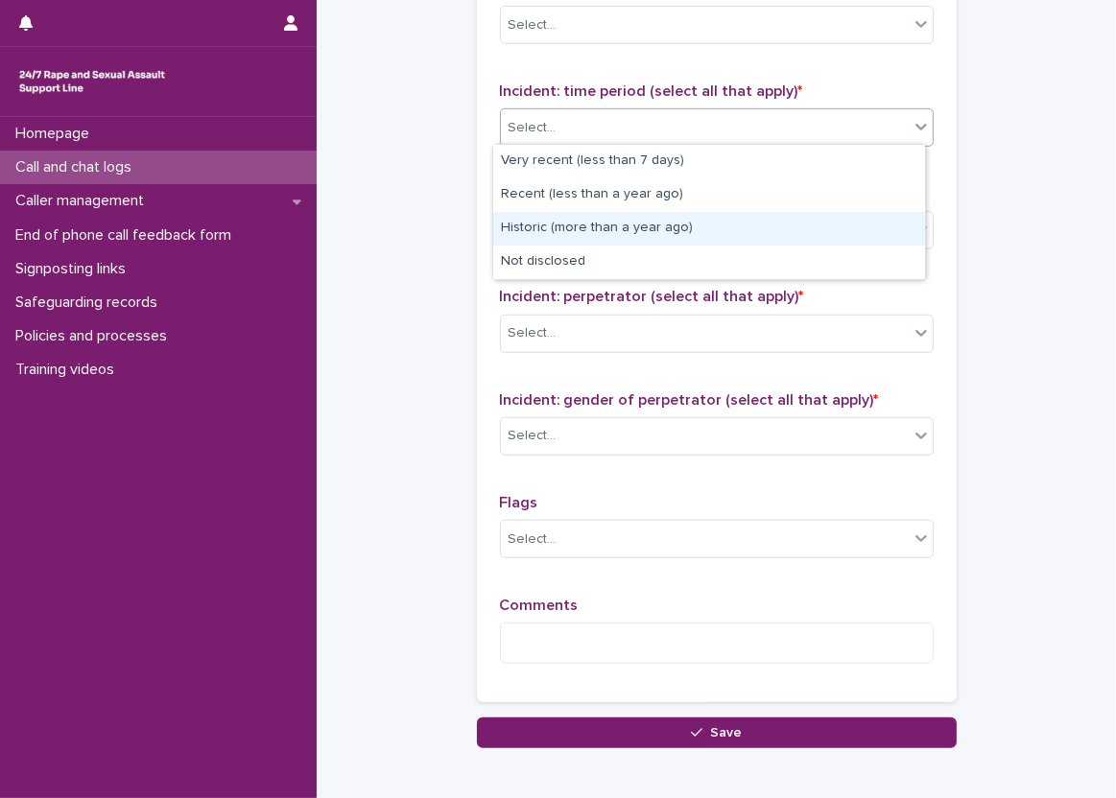
click at [630, 230] on div "Historic (more than a year ago)" at bounding box center [709, 229] width 432 height 34
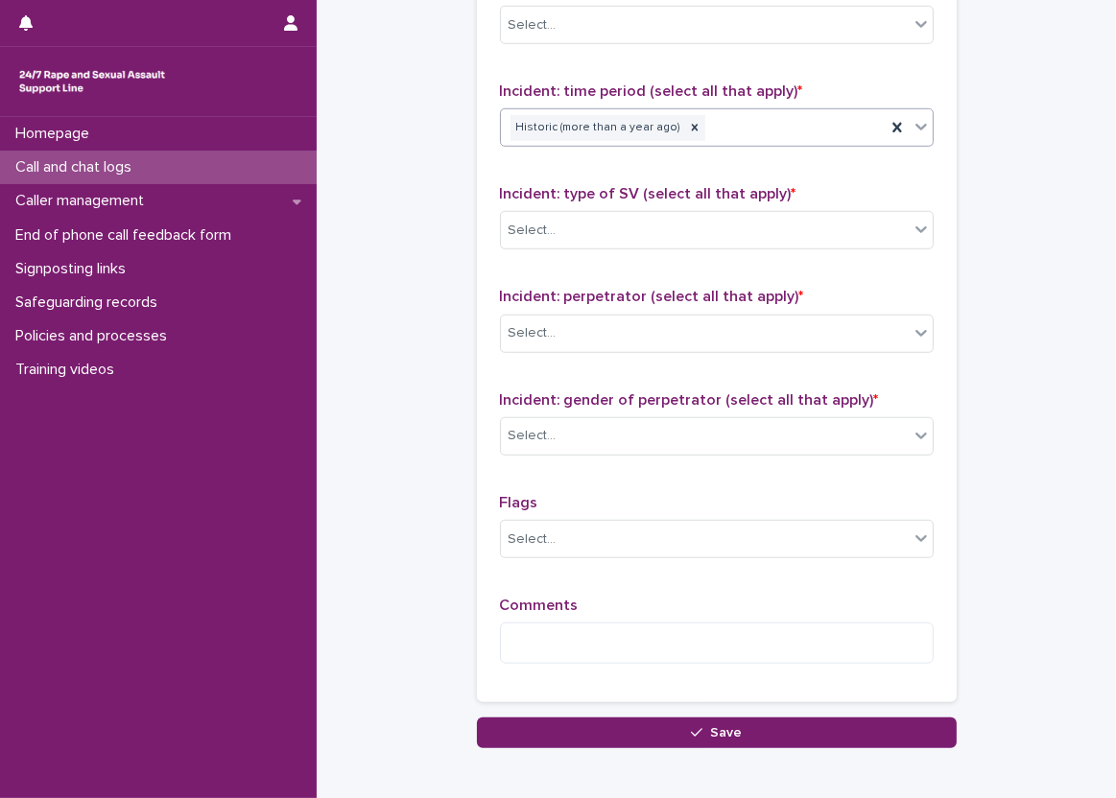
click at [788, 131] on div "Historic (more than a year ago)" at bounding box center [693, 128] width 385 height 34
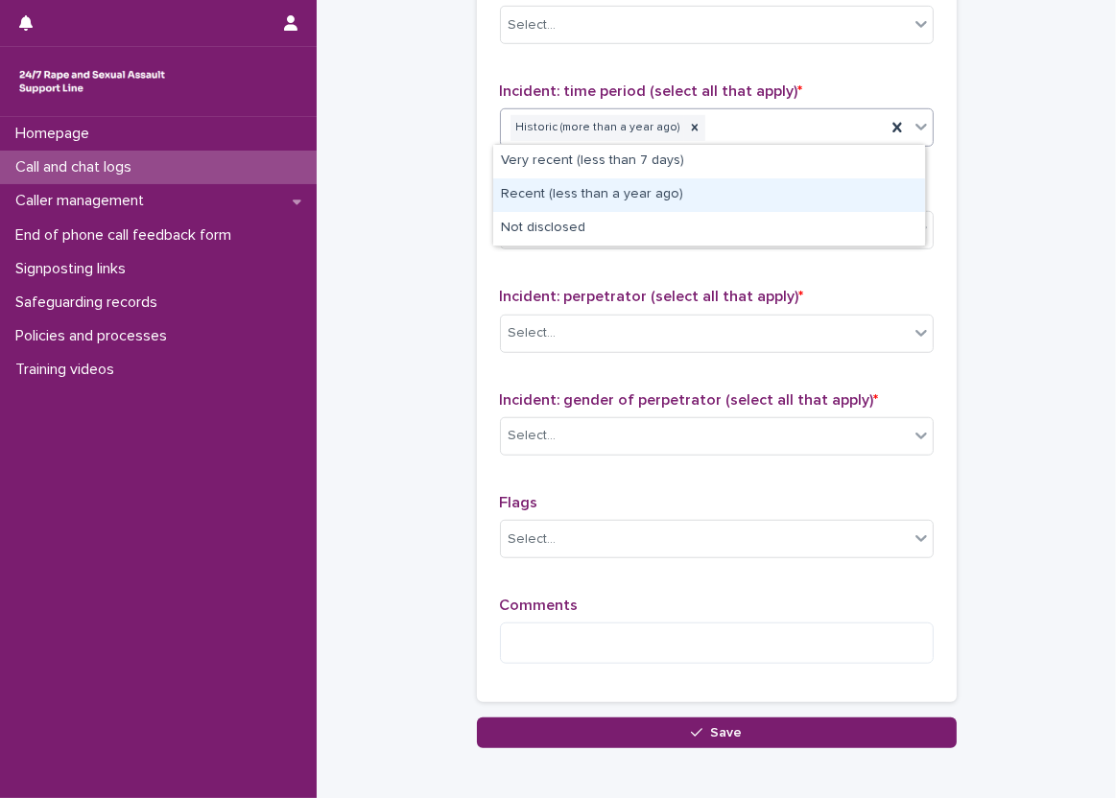
click at [786, 195] on div "Recent (less than a year ago)" at bounding box center [709, 195] width 432 height 34
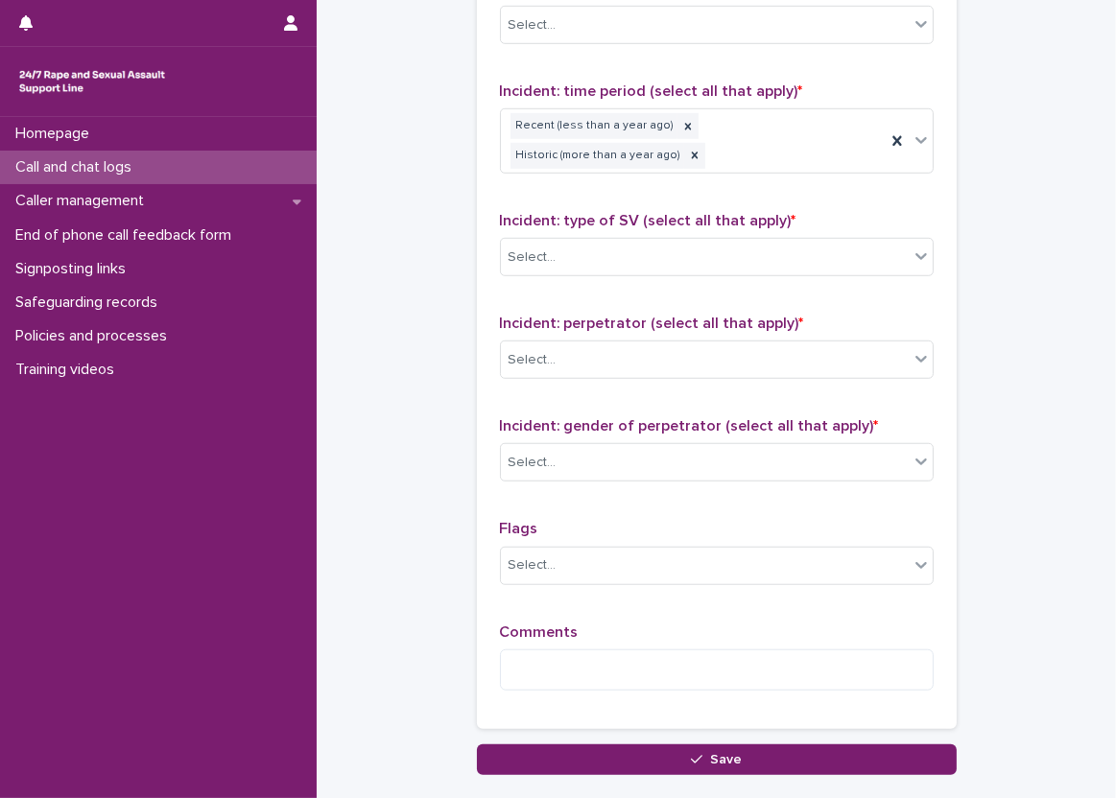
click at [788, 169] on div "Type of support received (select all that apply) Emotional support Exploration …" at bounding box center [717, 277] width 434 height 855
click at [665, 243] on div "Select..." at bounding box center [717, 257] width 434 height 38
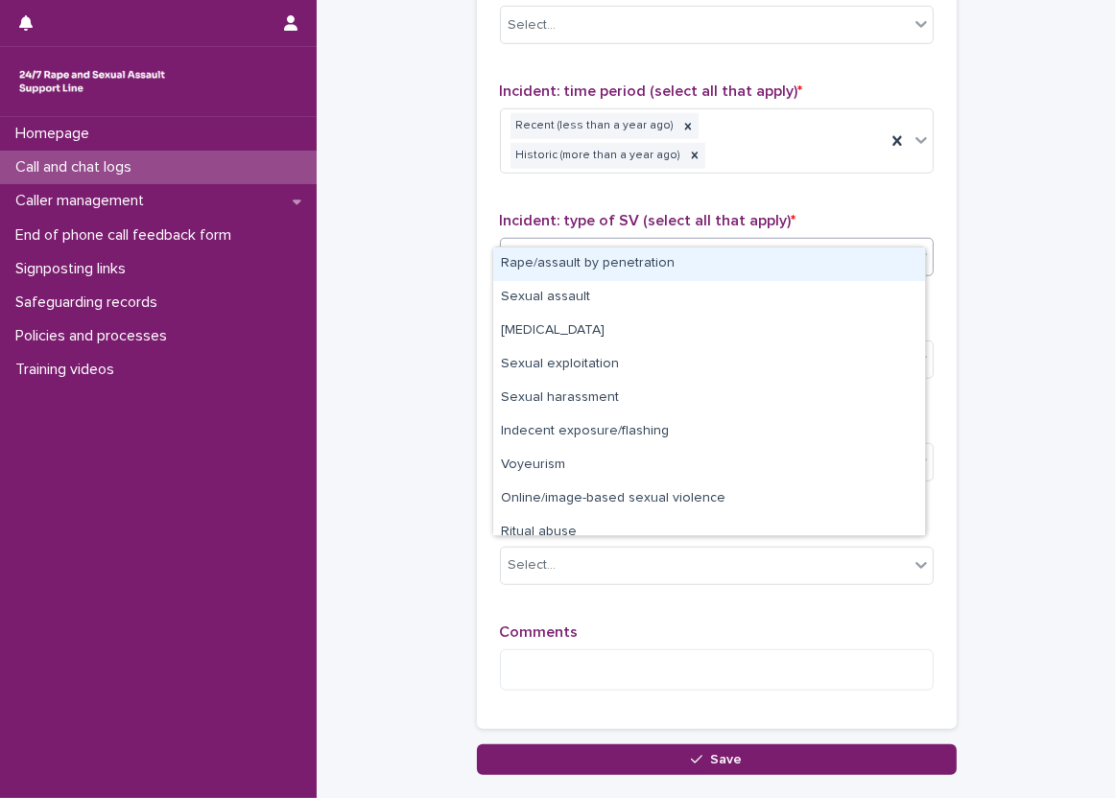
click at [632, 271] on div "Rape/assault by penetration" at bounding box center [709, 265] width 432 height 34
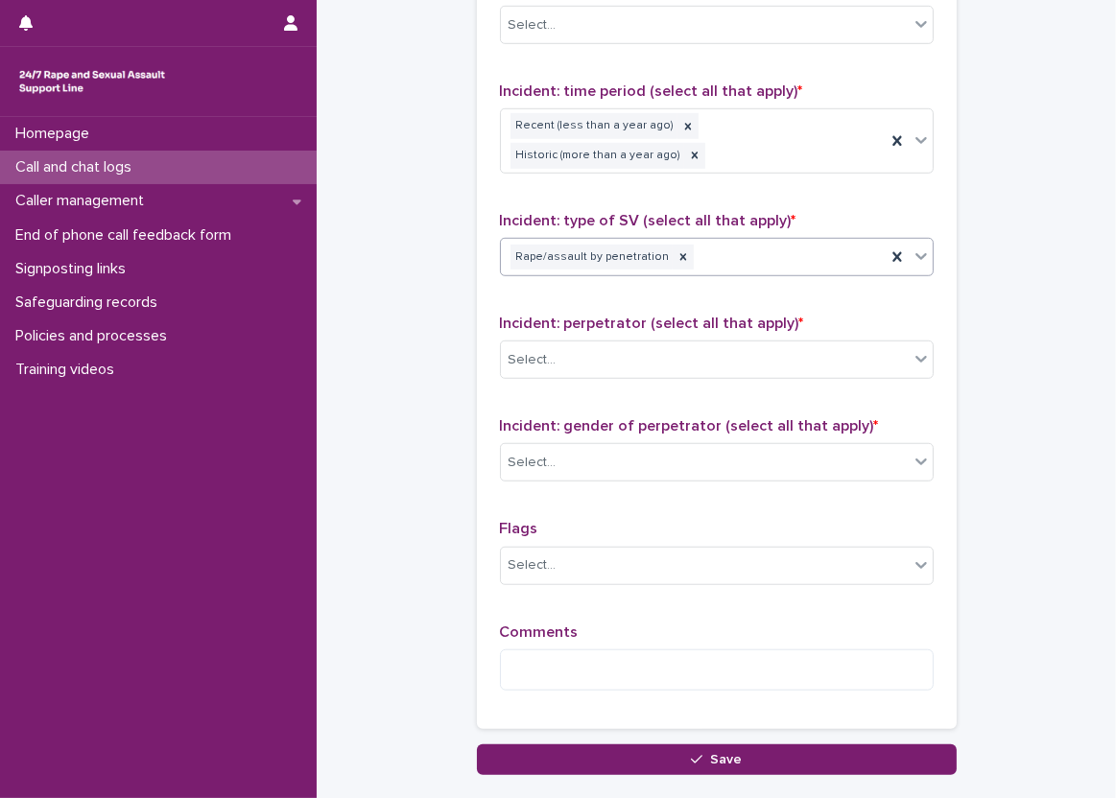
click at [741, 241] on div "Rape/assault by penetration" at bounding box center [693, 258] width 385 height 34
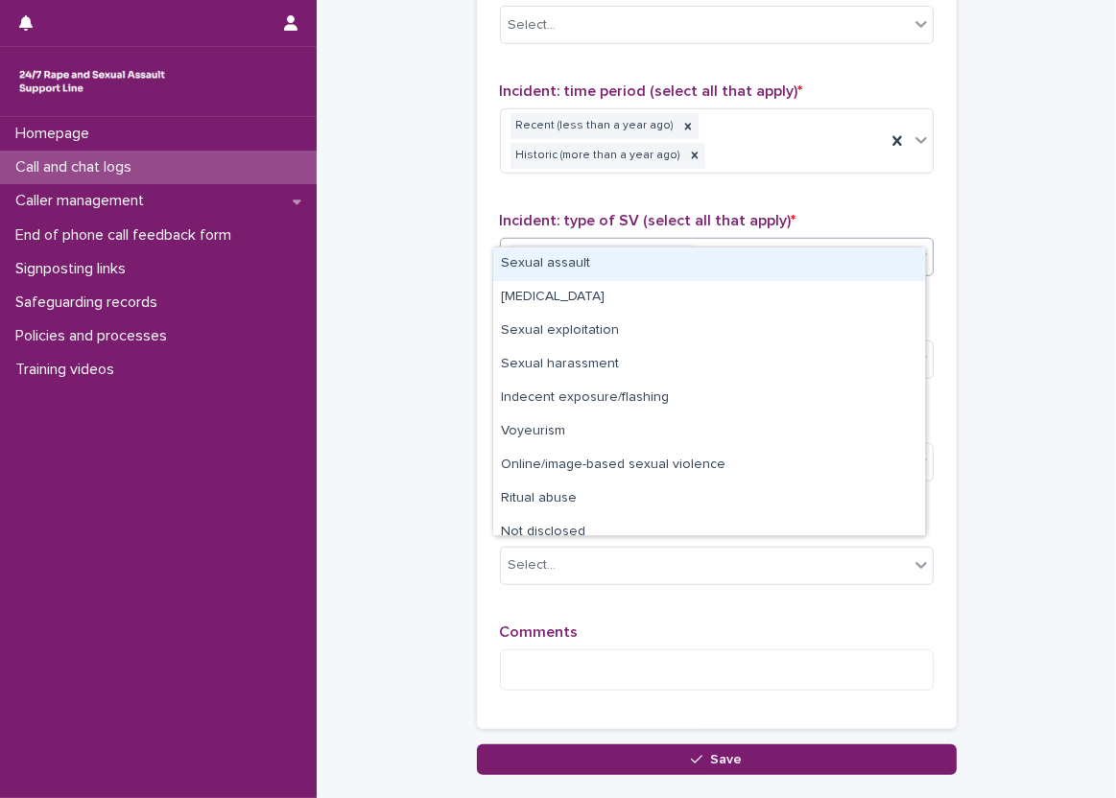
click at [727, 270] on div "Sexual assault" at bounding box center [709, 265] width 432 height 34
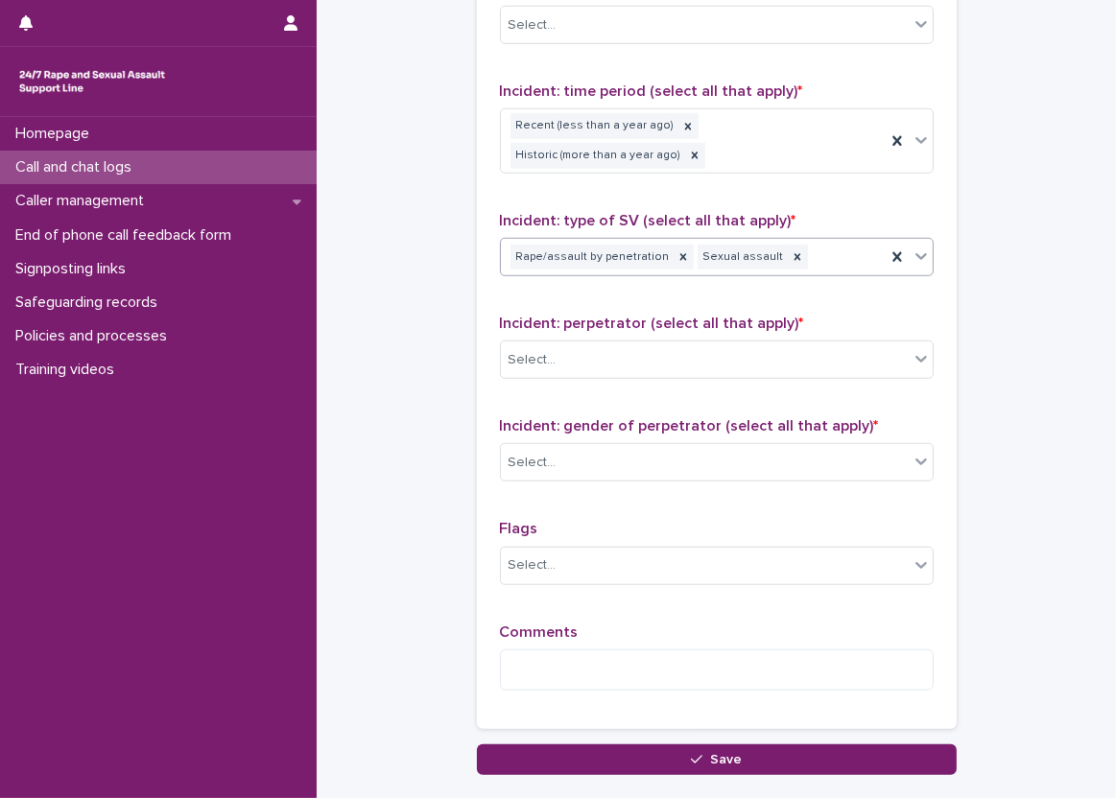
click at [805, 241] on div "Rape/assault by penetration Sexual assault" at bounding box center [693, 258] width 385 height 34
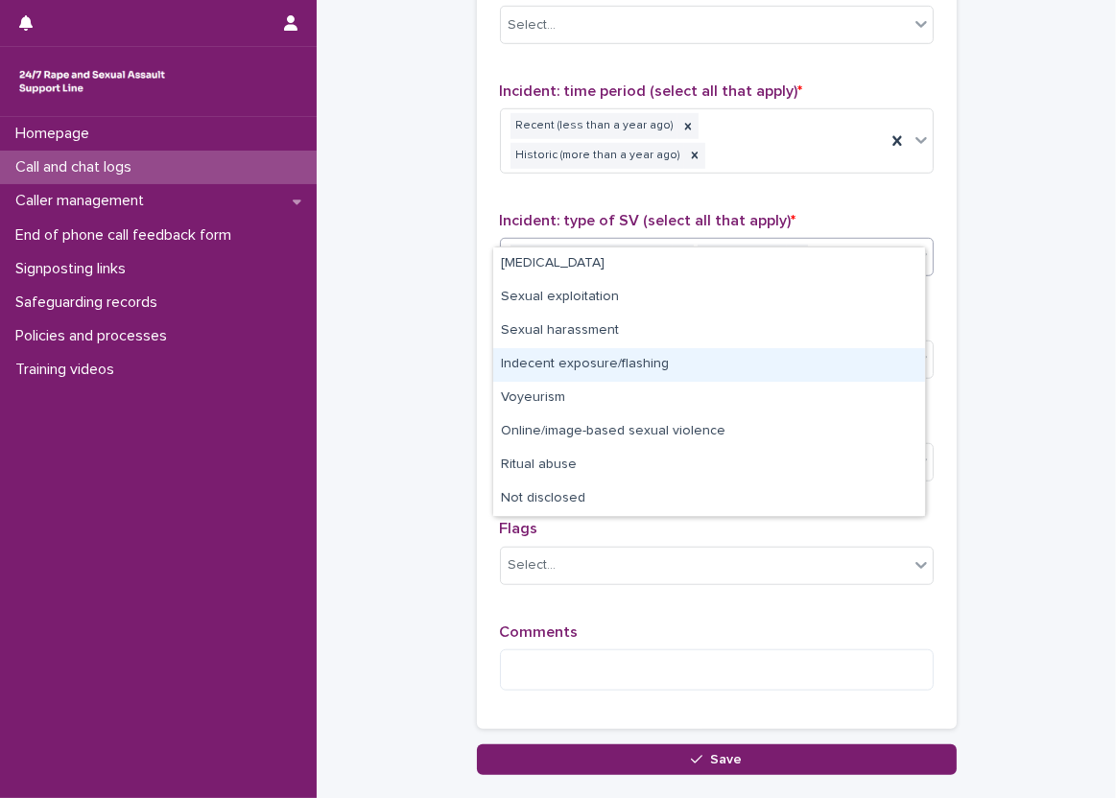
drag, startPoint x: 996, startPoint y: 285, endPoint x: 960, endPoint y: 285, distance: 35.5
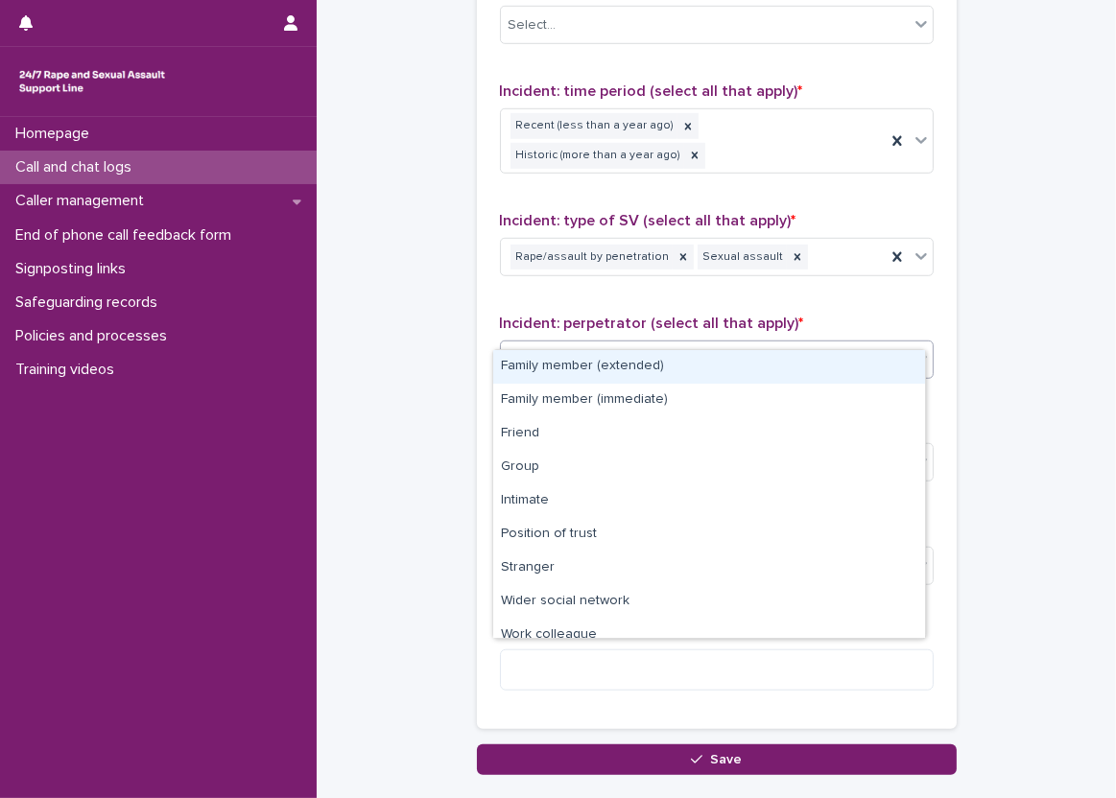
click at [785, 344] on div "Select..." at bounding box center [705, 360] width 408 height 32
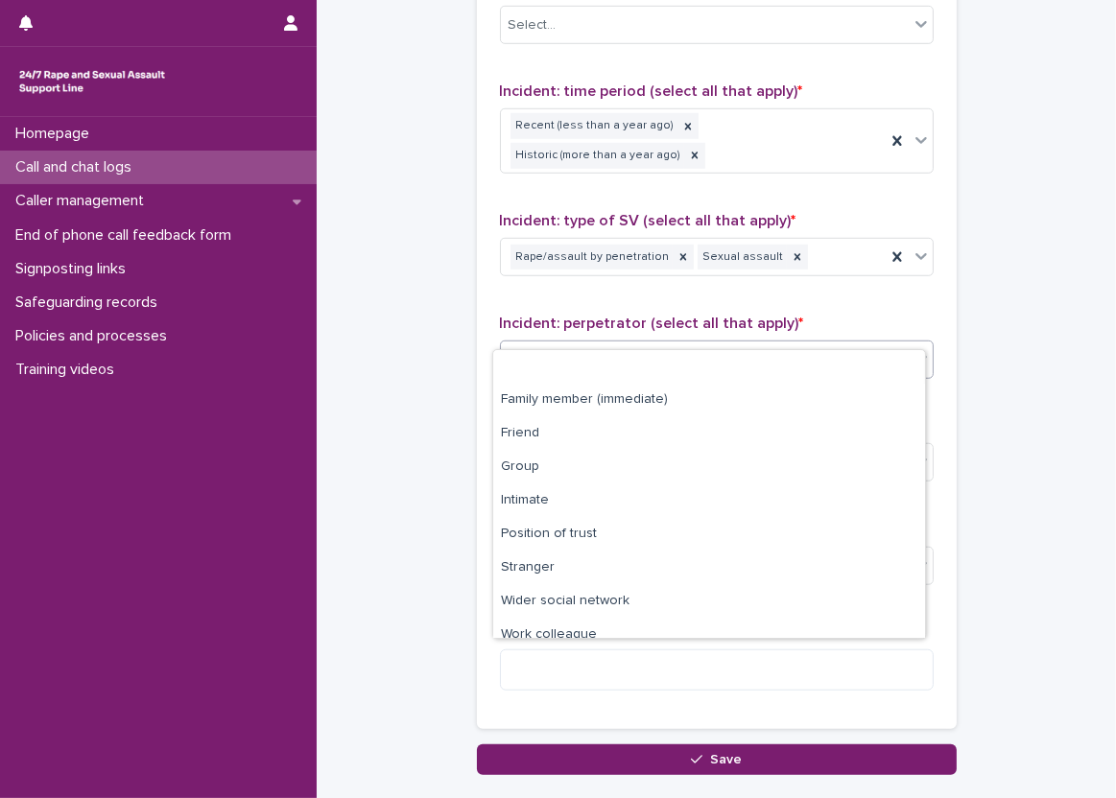
scroll to position [82, 0]
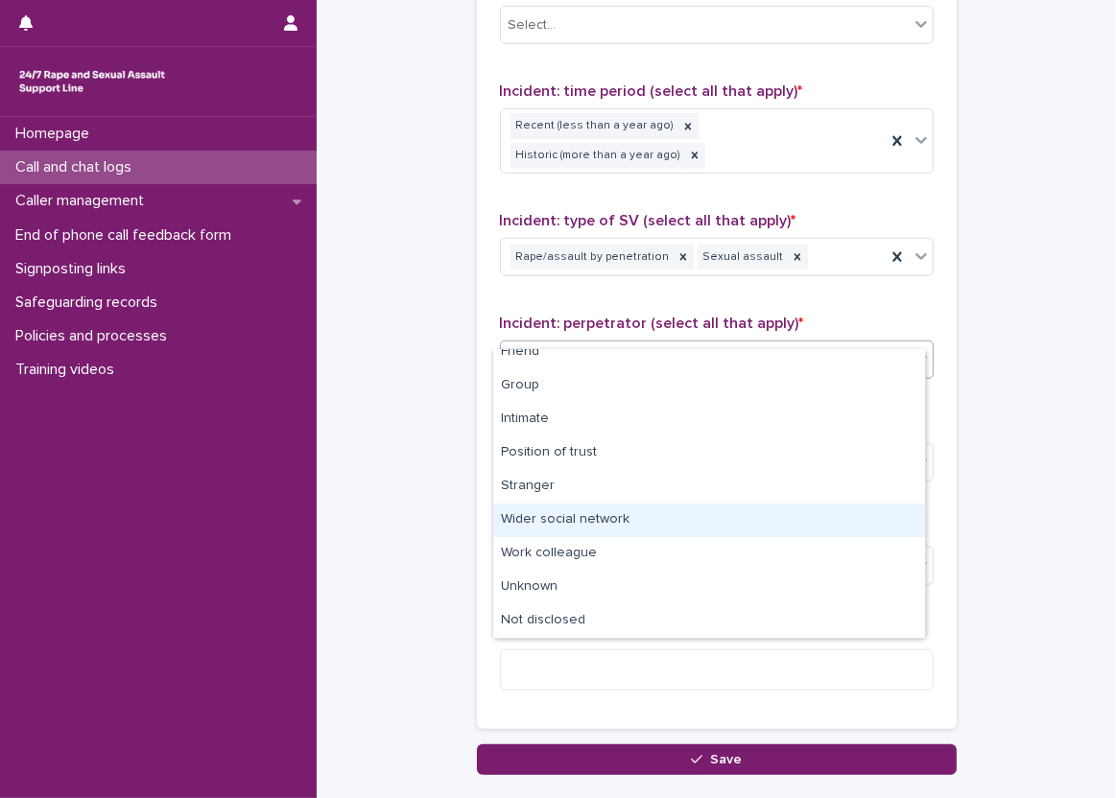
click at [684, 533] on div "Wider social network" at bounding box center [709, 521] width 432 height 34
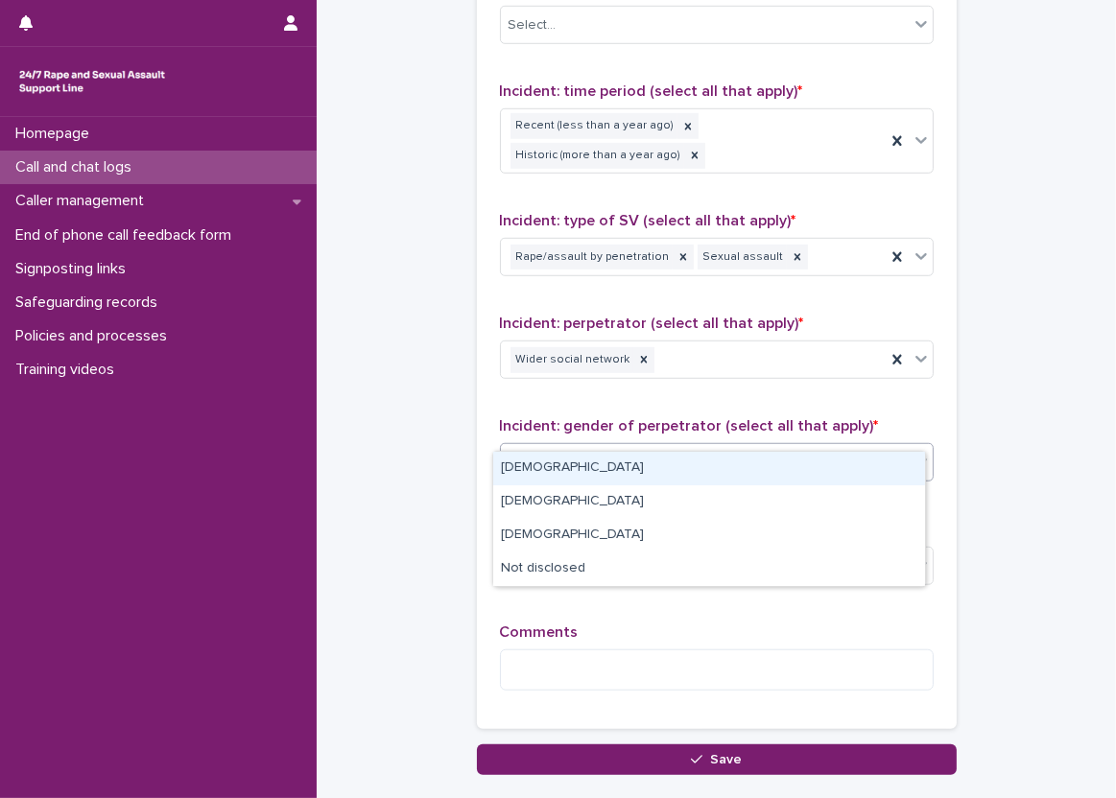
click at [620, 447] on div "Select..." at bounding box center [705, 463] width 408 height 32
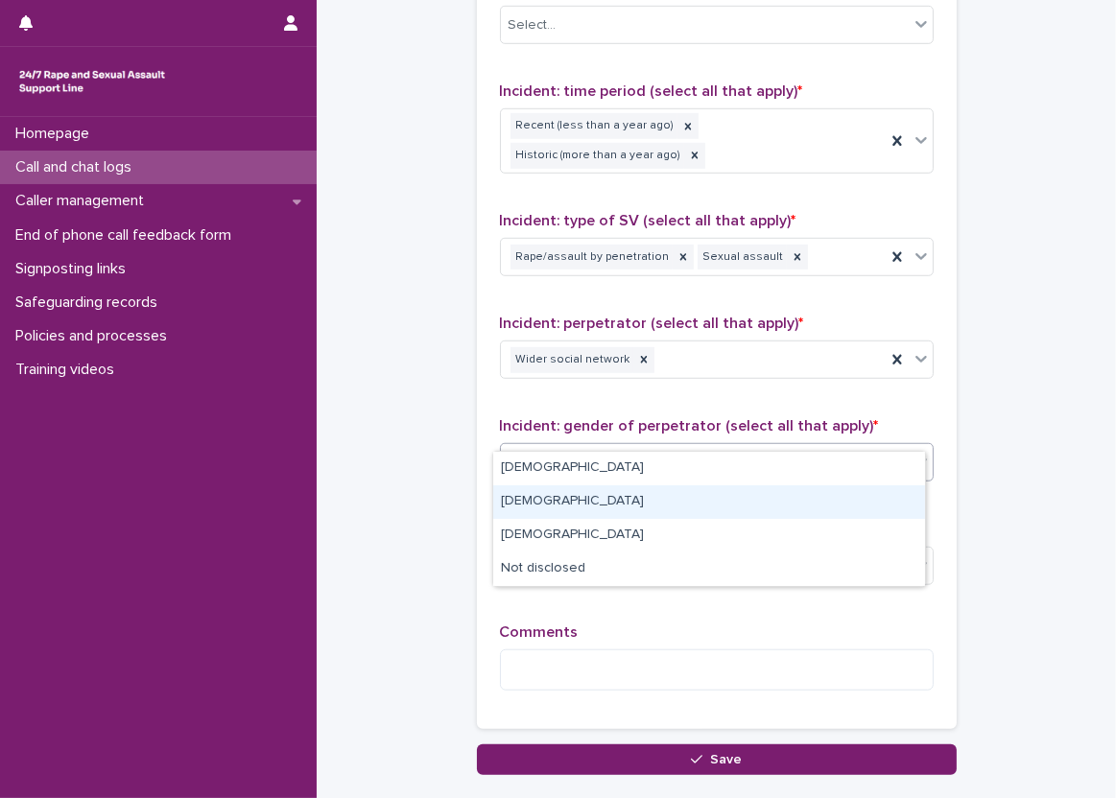
click at [591, 500] on div "[DEMOGRAPHIC_DATA]" at bounding box center [709, 503] width 432 height 34
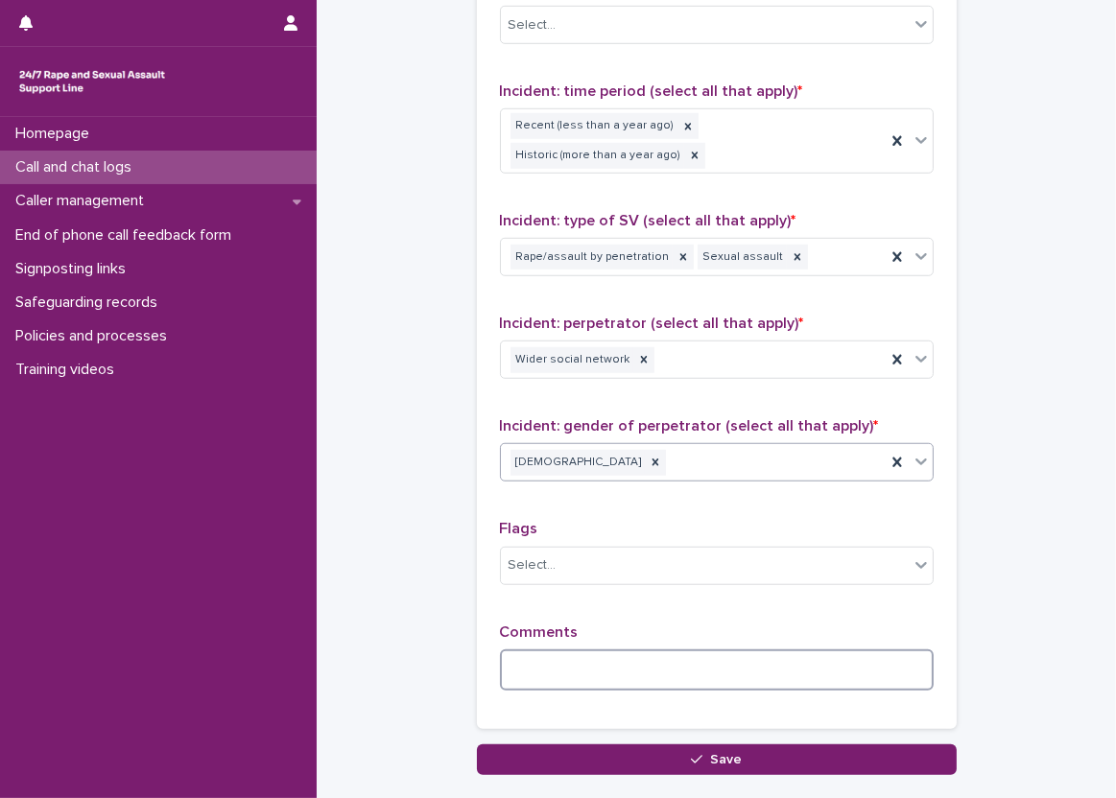
click at [574, 650] on textarea at bounding box center [717, 670] width 434 height 41
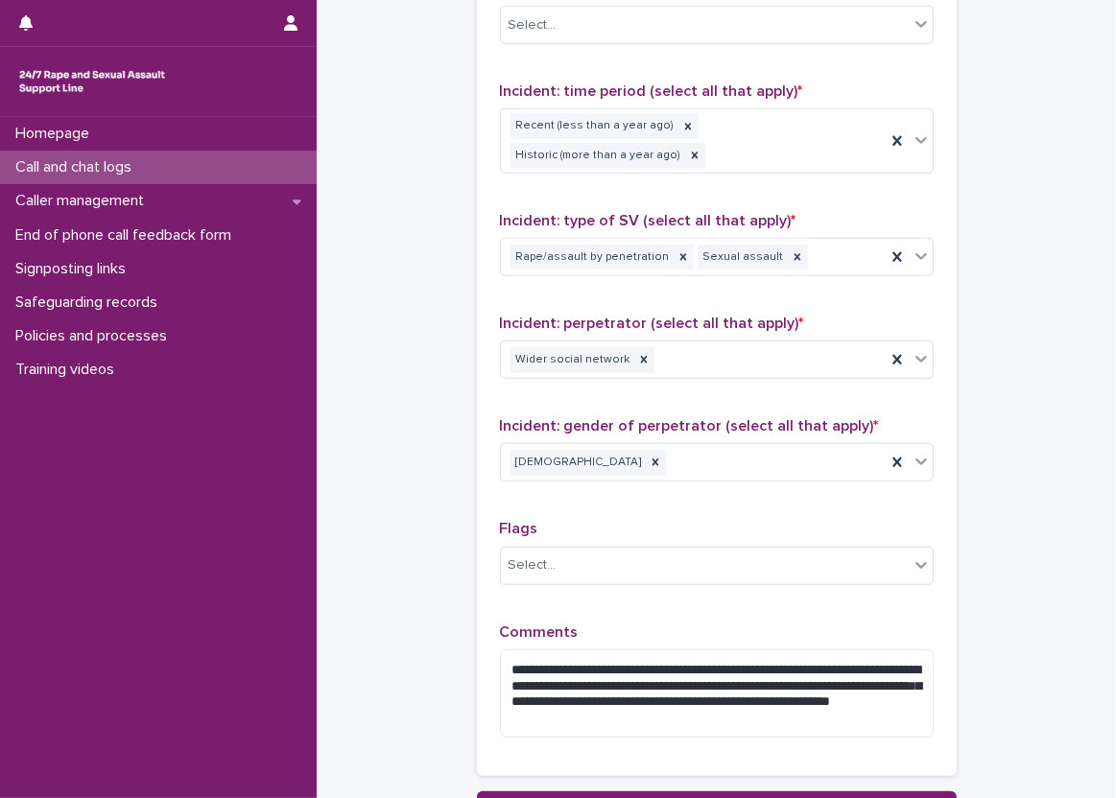
click at [628, 581] on div "**********" at bounding box center [717, 301] width 434 height 903
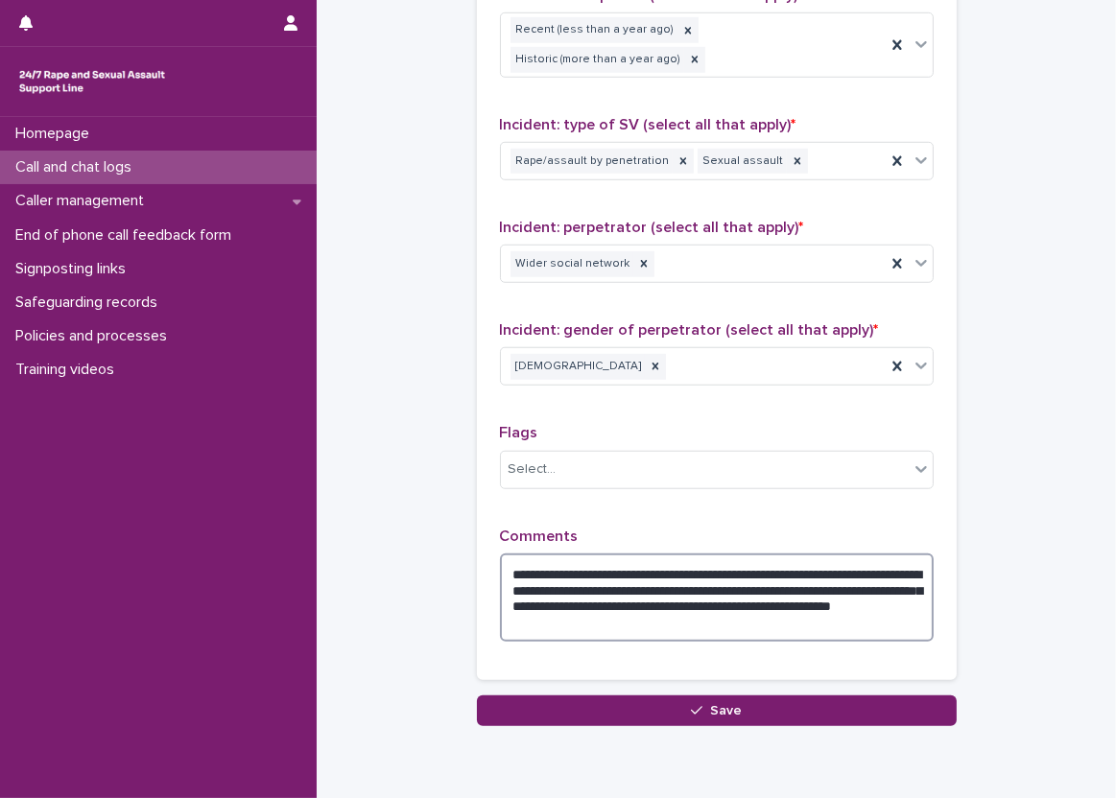
drag, startPoint x: 788, startPoint y: 572, endPoint x: 843, endPoint y: 566, distance: 55.9
click at [843, 566] on textarea "**********" at bounding box center [717, 598] width 434 height 89
drag, startPoint x: 832, startPoint y: 580, endPoint x: 895, endPoint y: 578, distance: 63.4
click at [895, 578] on textarea "**********" at bounding box center [717, 598] width 434 height 89
type textarea "**********"
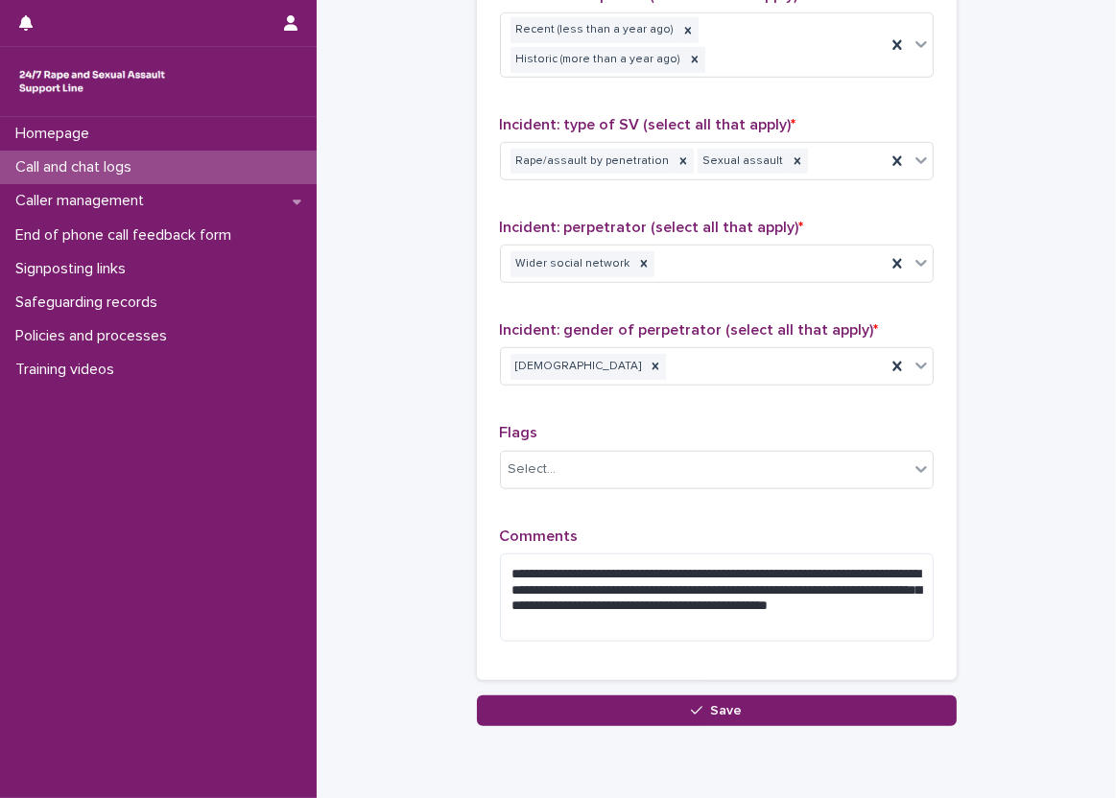
click at [842, 577] on textarea "**********" at bounding box center [717, 598] width 434 height 89
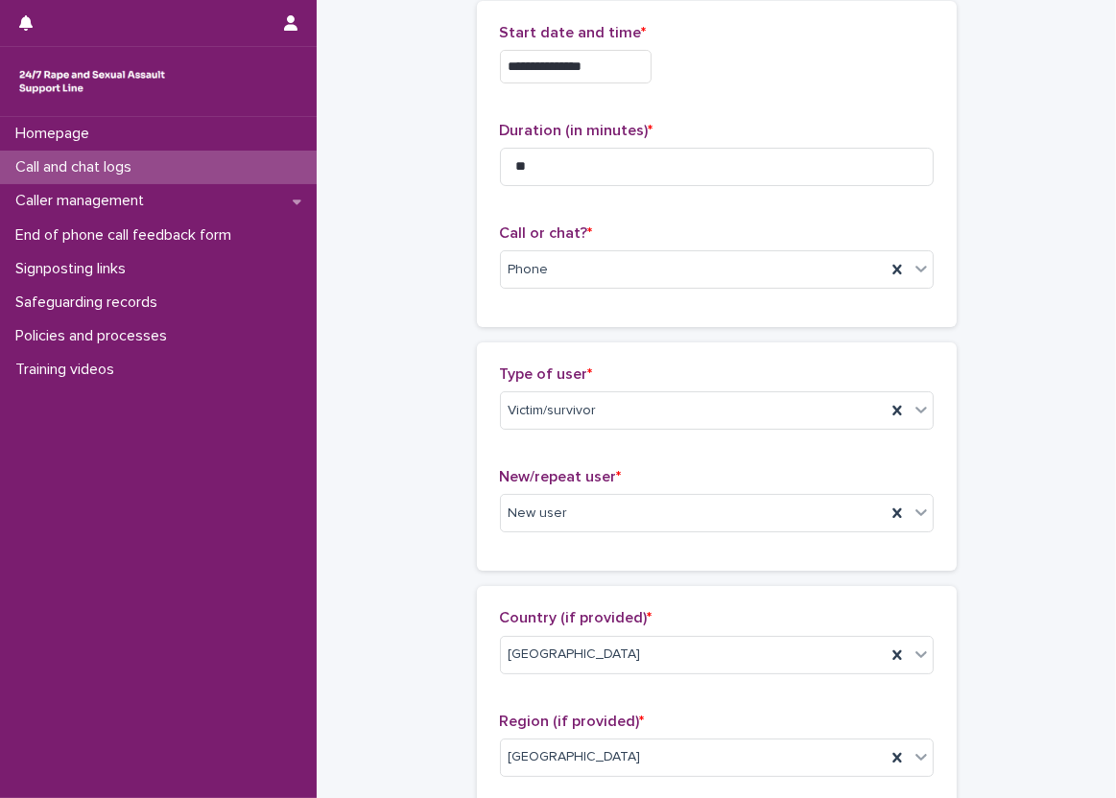
scroll to position [0, 0]
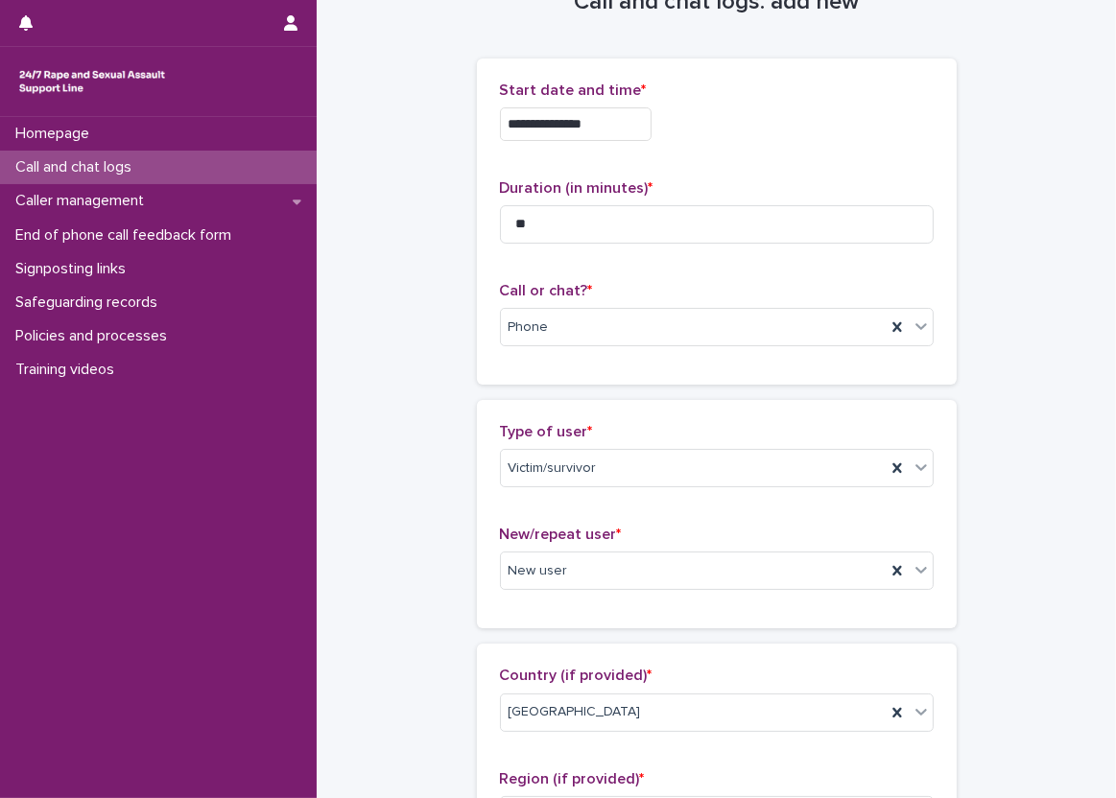
scroll to position [96, 0]
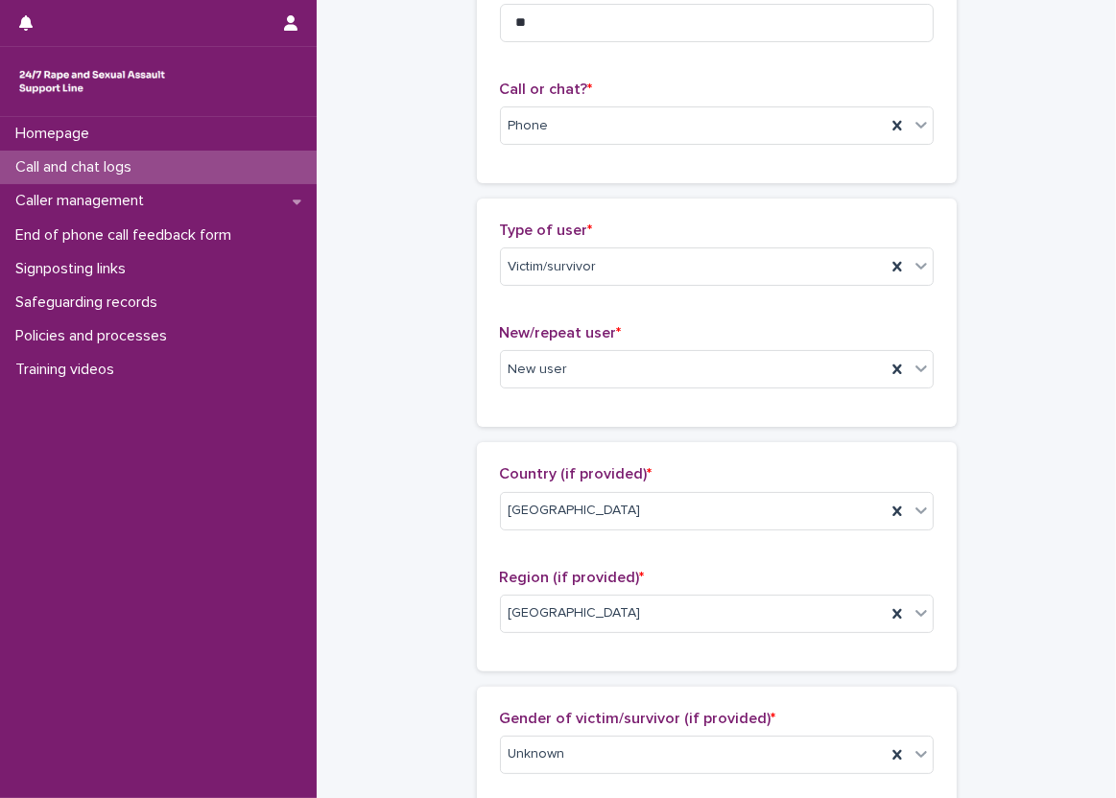
scroll to position [288, 0]
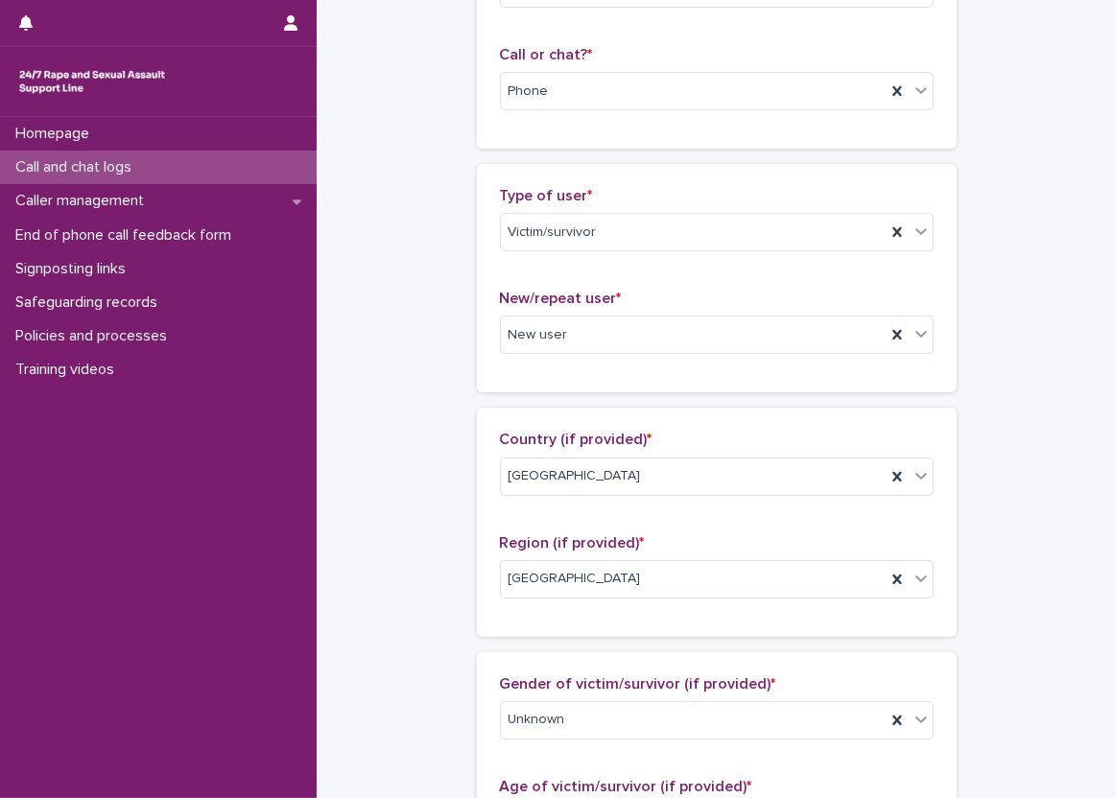
click at [477, 198] on div "Type of user * Victim/survivor New/repeat user * New user" at bounding box center [717, 278] width 480 height 228
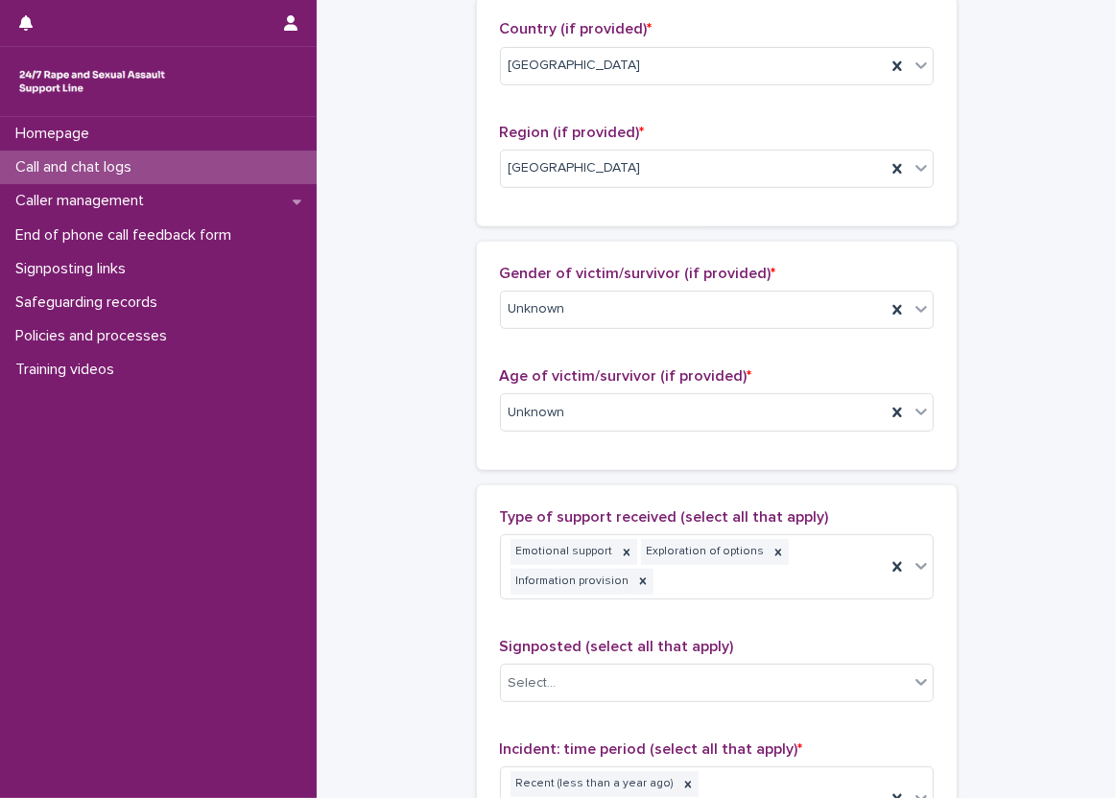
scroll to position [672, 0]
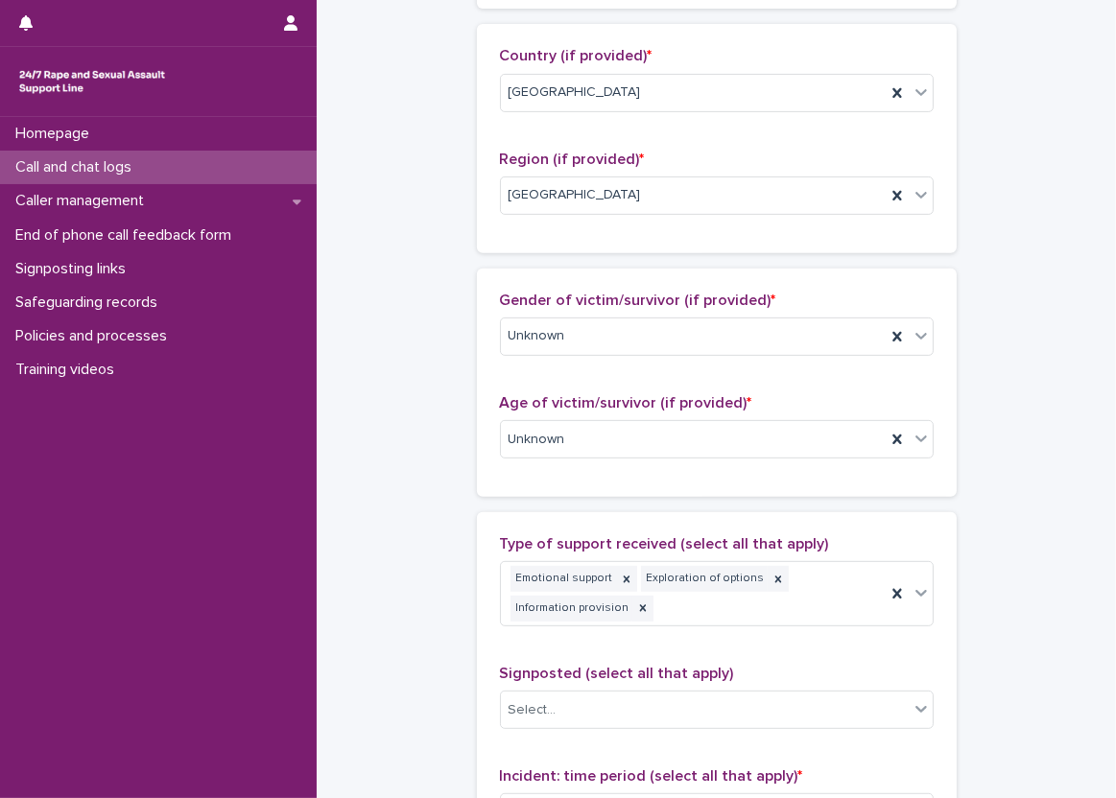
click at [399, 276] on div "**********" at bounding box center [716, 419] width 761 height 2178
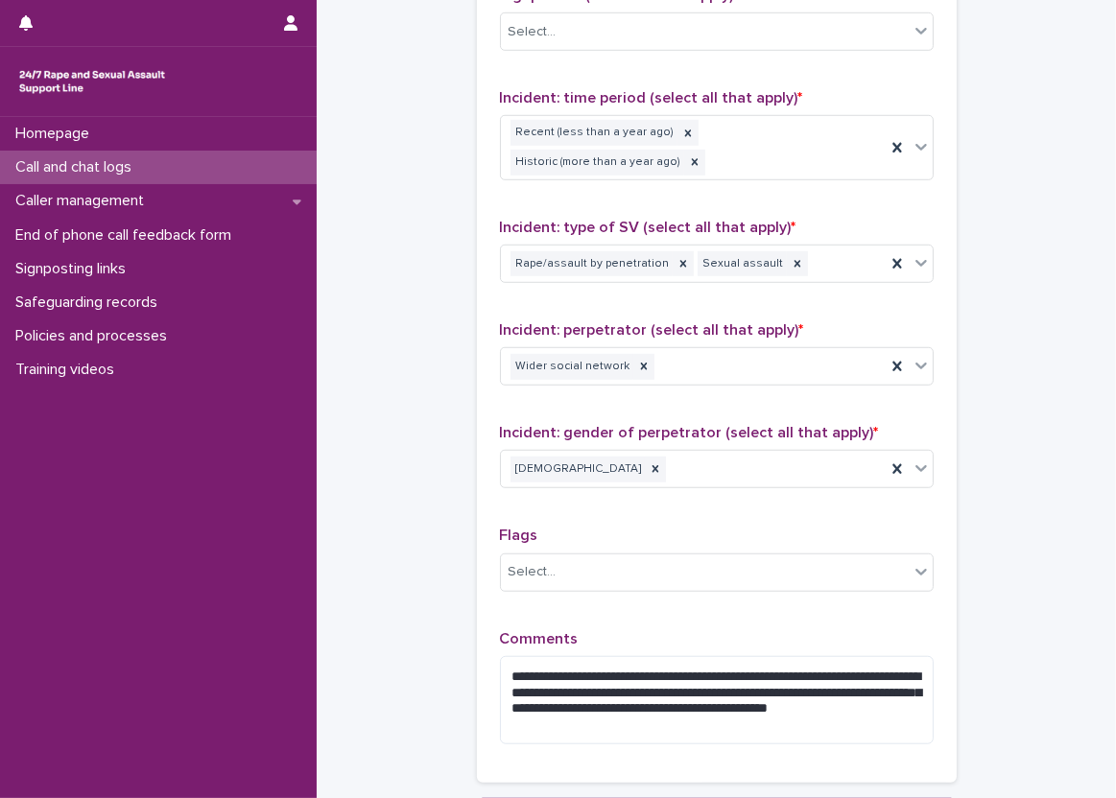
scroll to position [1439, 0]
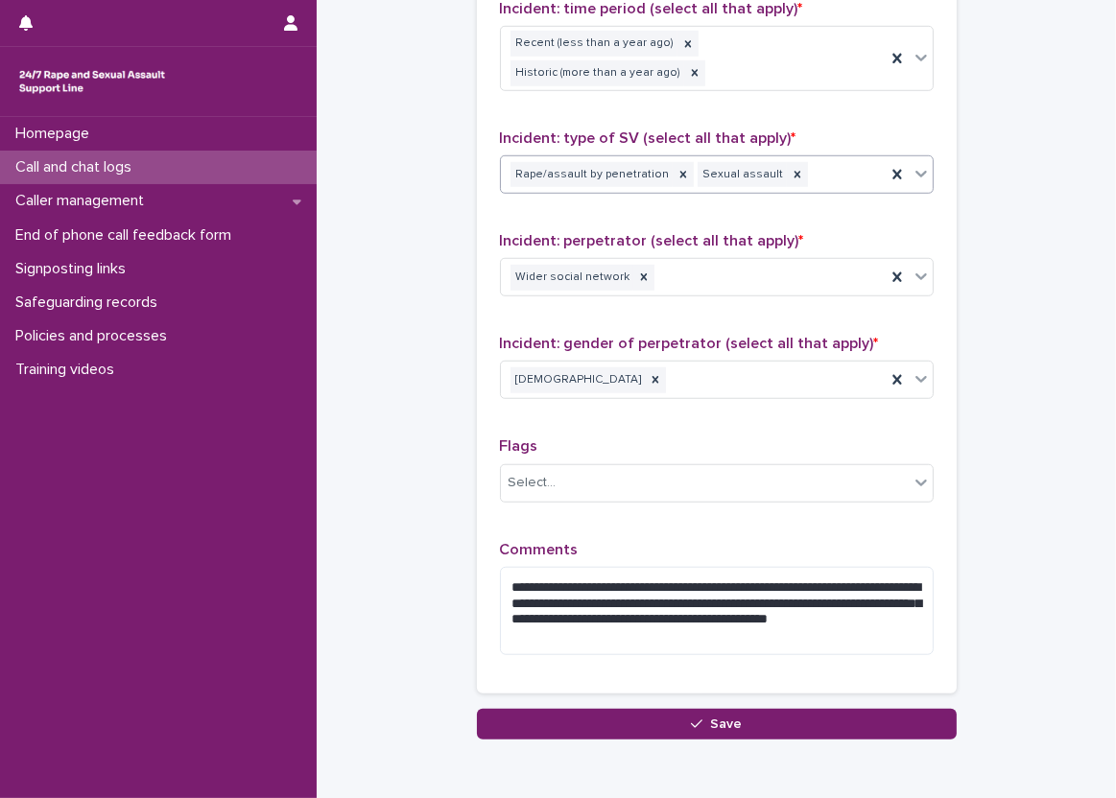
click at [833, 158] on div "Rape/assault by penetration Sexual assault" at bounding box center [693, 175] width 385 height 34
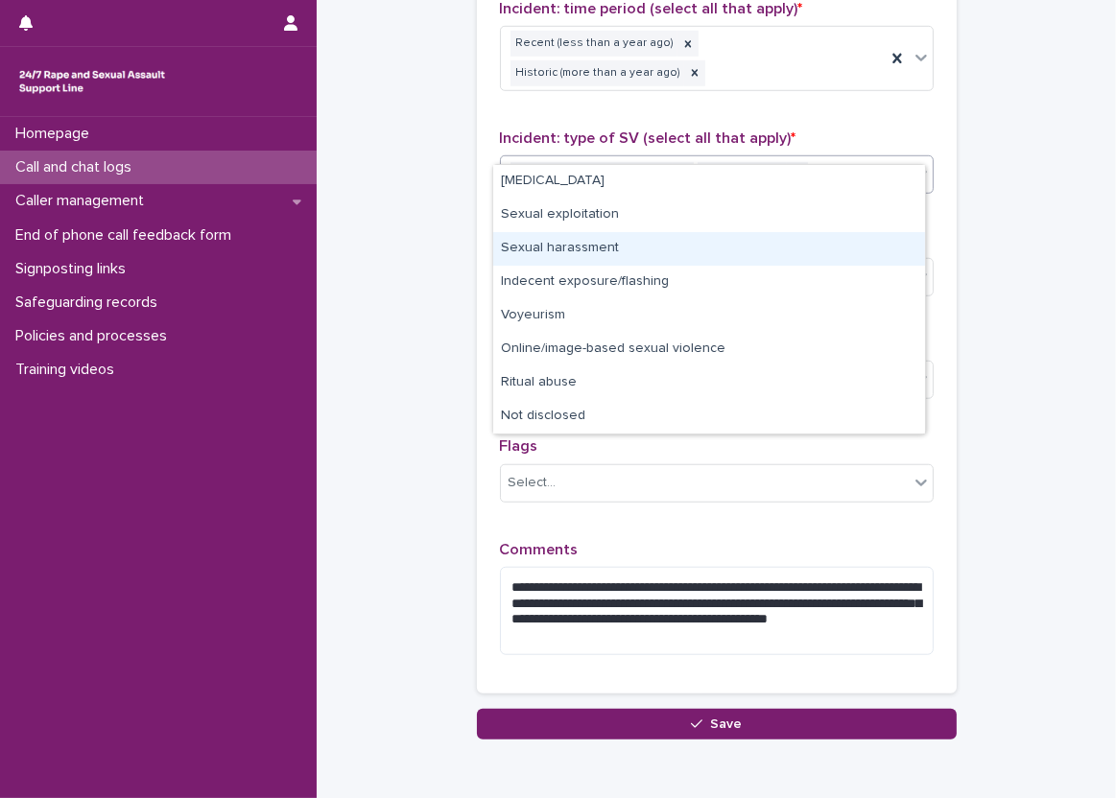
click at [758, 242] on div "Sexual harassment" at bounding box center [709, 249] width 432 height 34
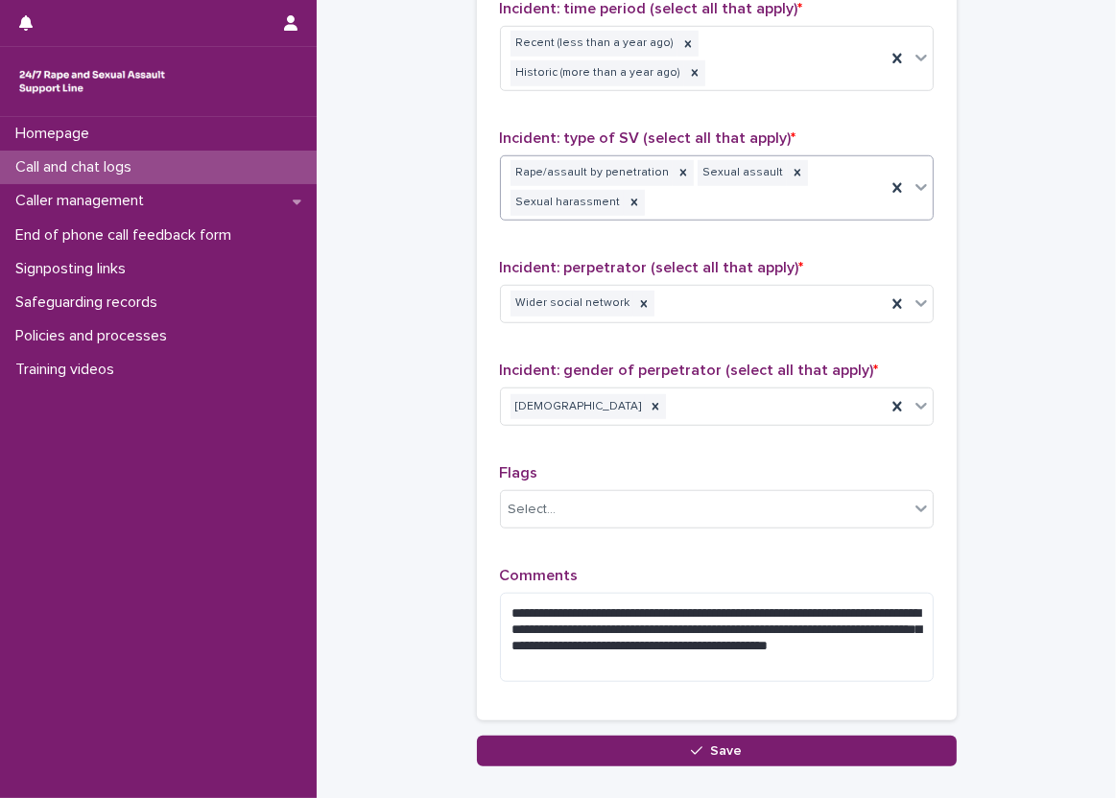
click at [812, 197] on div "Incident: type of SV (select all that apply) * option Sexual harassment, select…" at bounding box center [717, 183] width 434 height 107
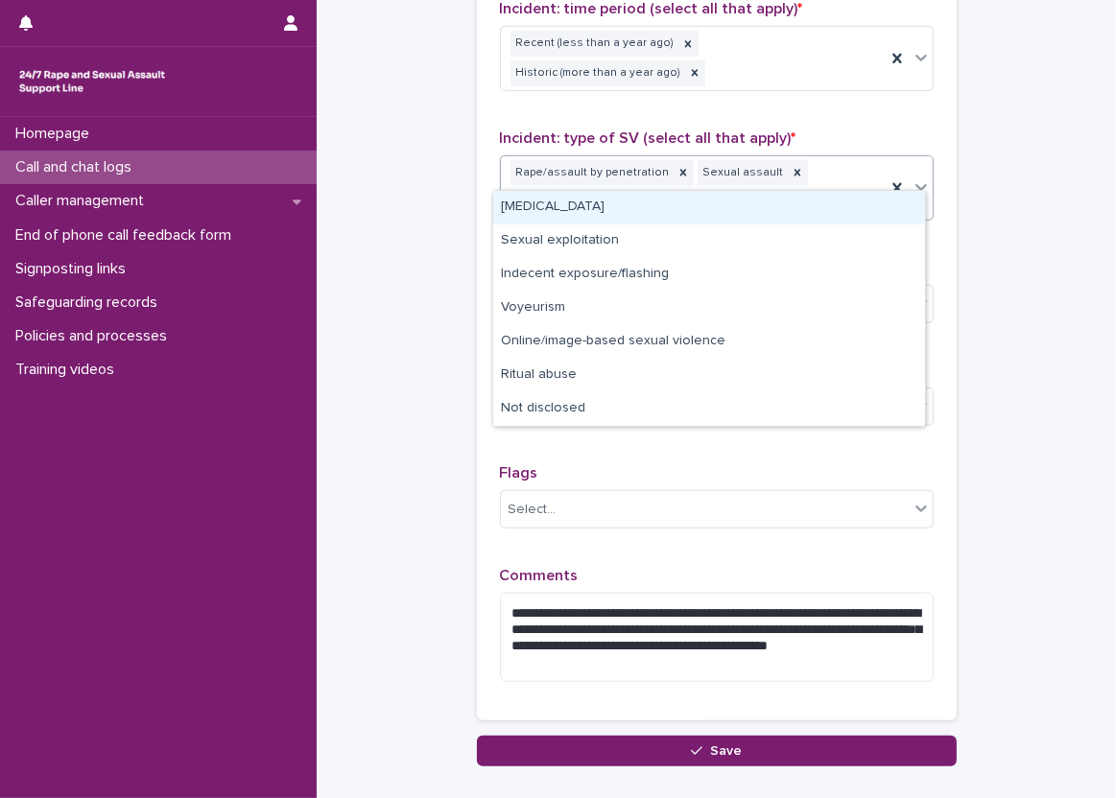
click at [805, 172] on div "Rape/assault by penetration Sexual assault Sexual harassment" at bounding box center [693, 187] width 385 height 63
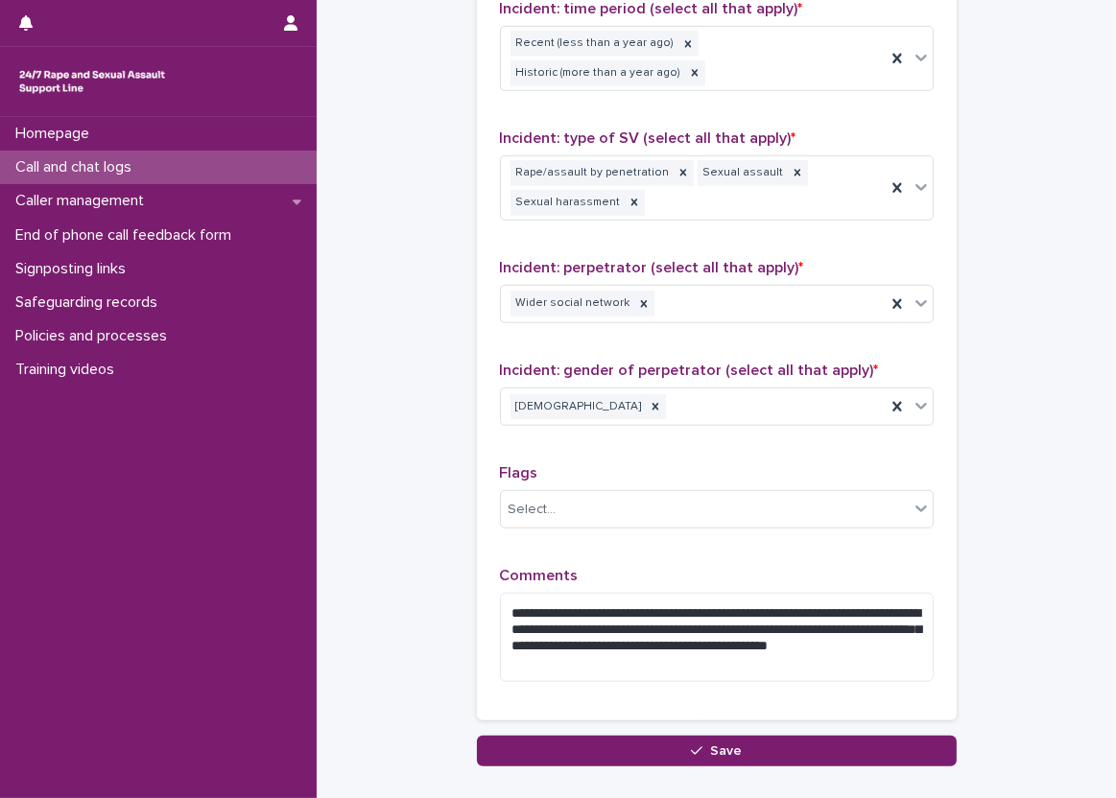
click at [607, 89] on div "**********" at bounding box center [717, 233] width 434 height 930
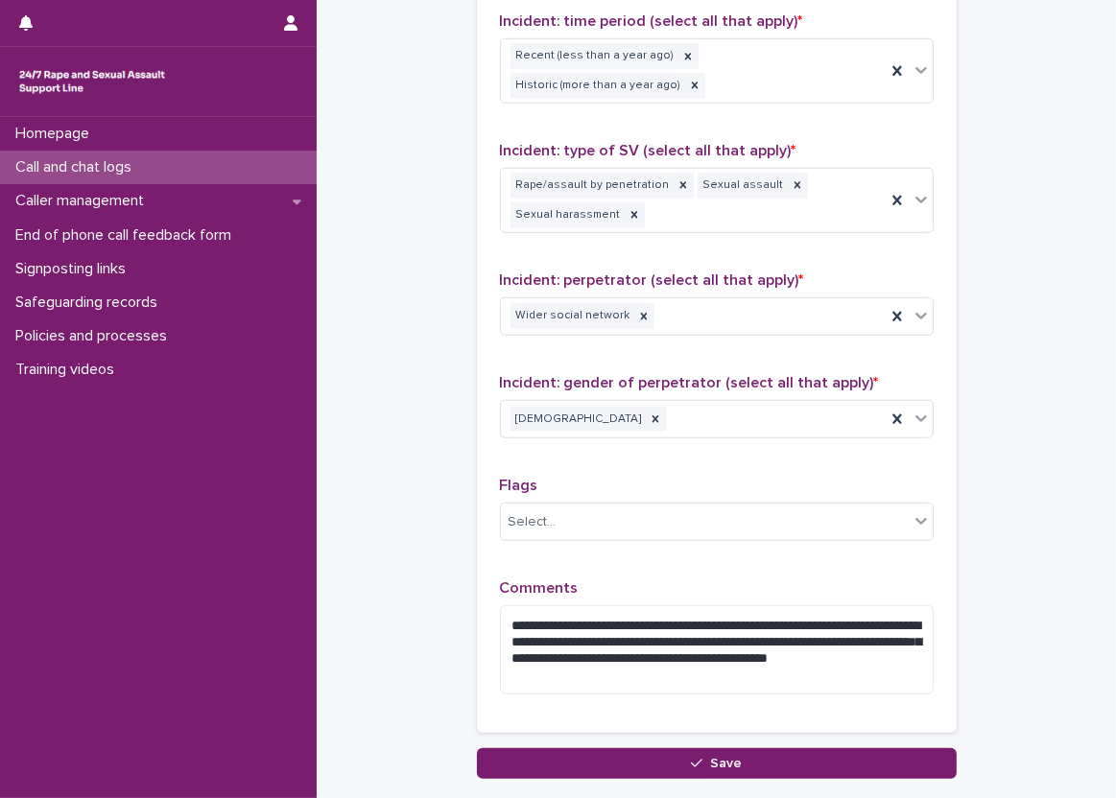
click at [646, 443] on div "**********" at bounding box center [717, 245] width 434 height 930
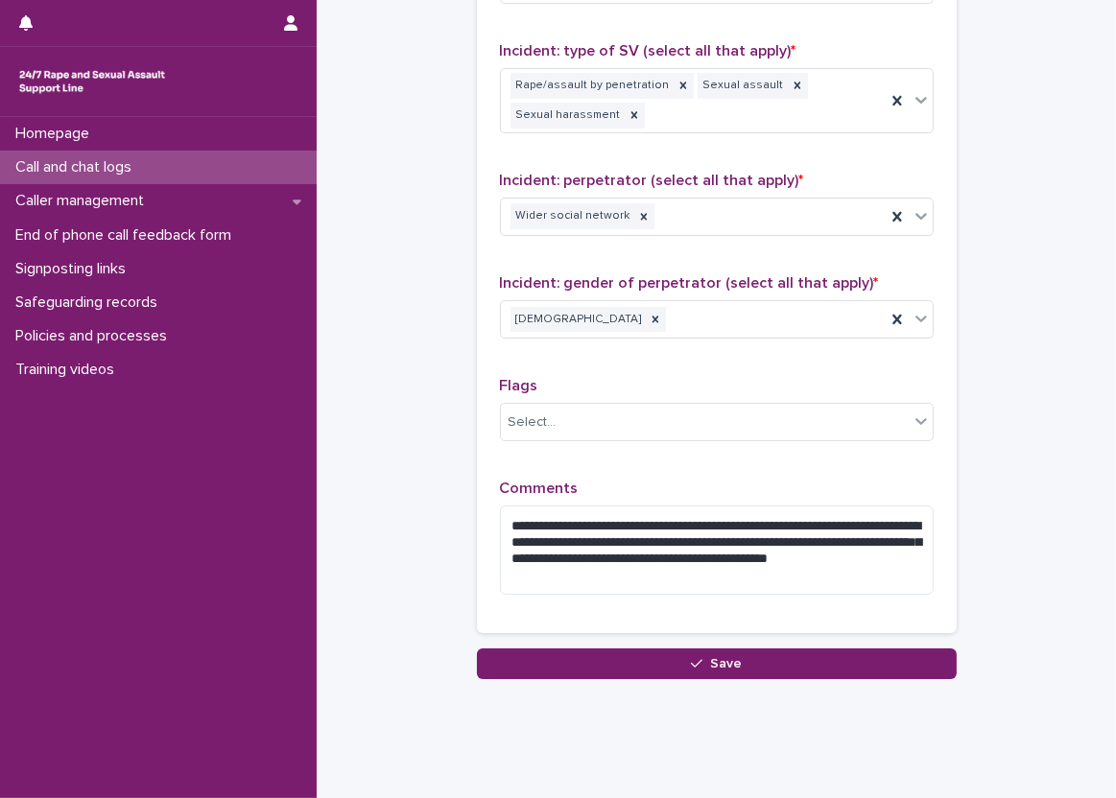
scroll to position [1528, 0]
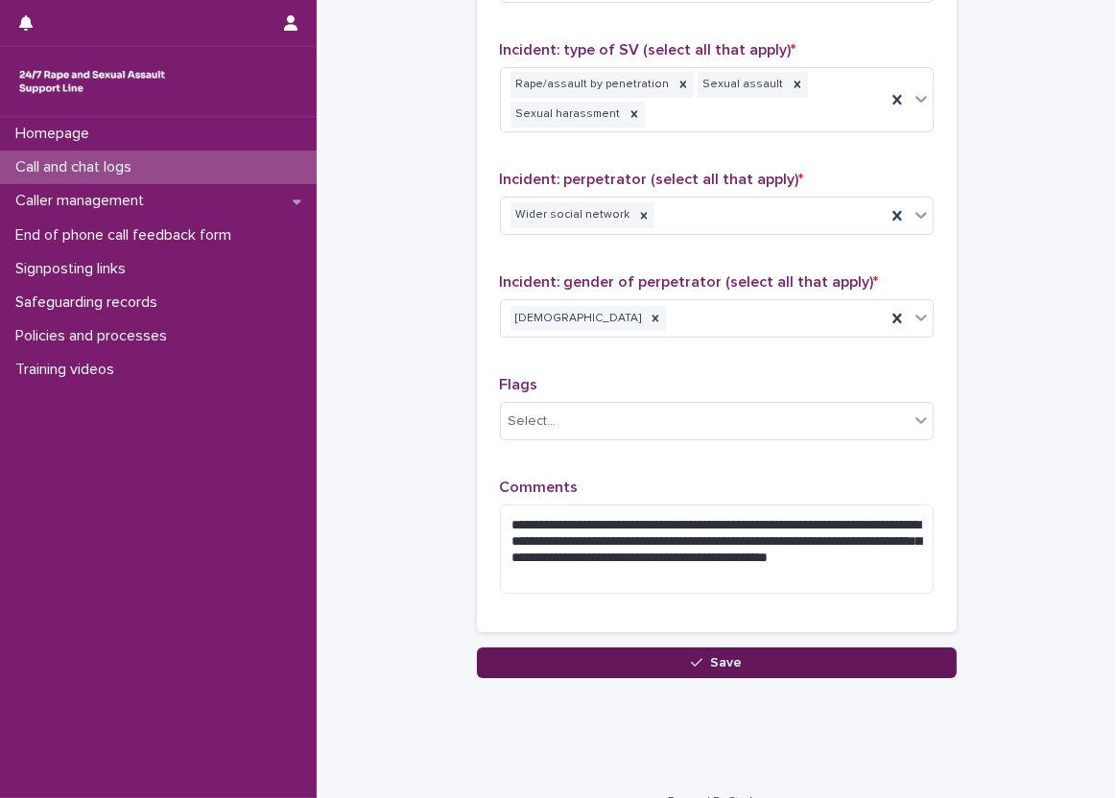
click at [769, 648] on button "Save" at bounding box center [717, 663] width 480 height 31
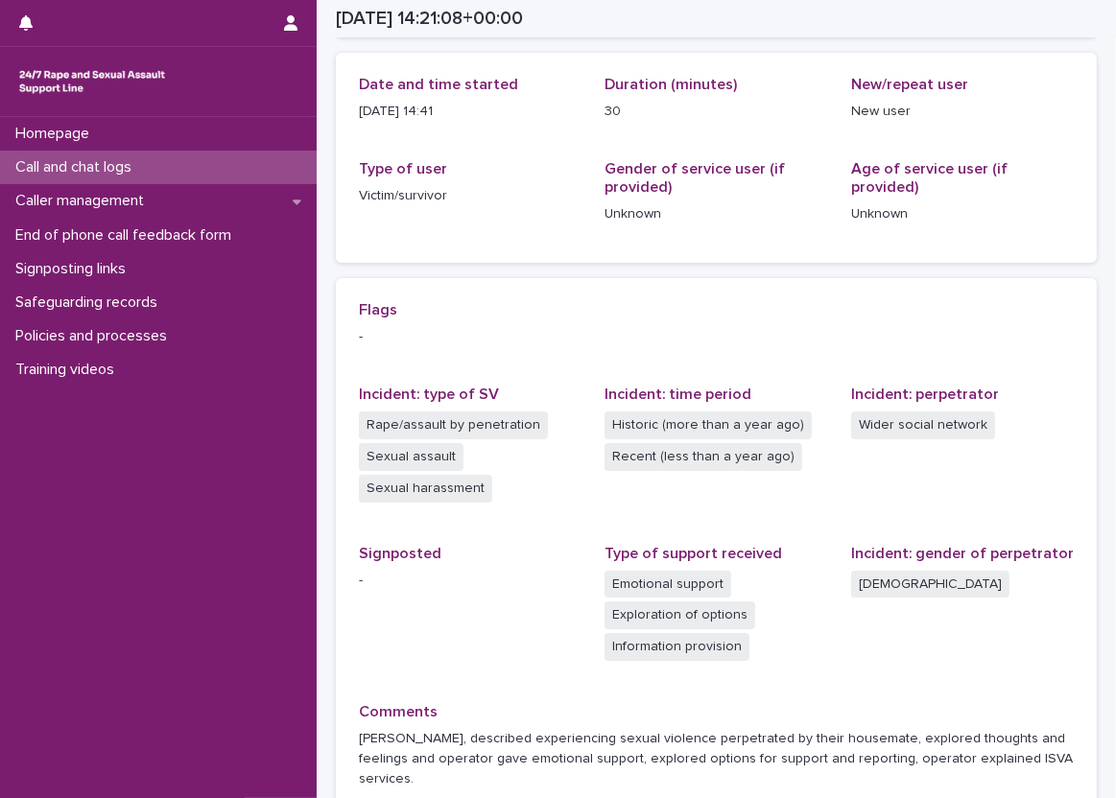
scroll to position [220, 0]
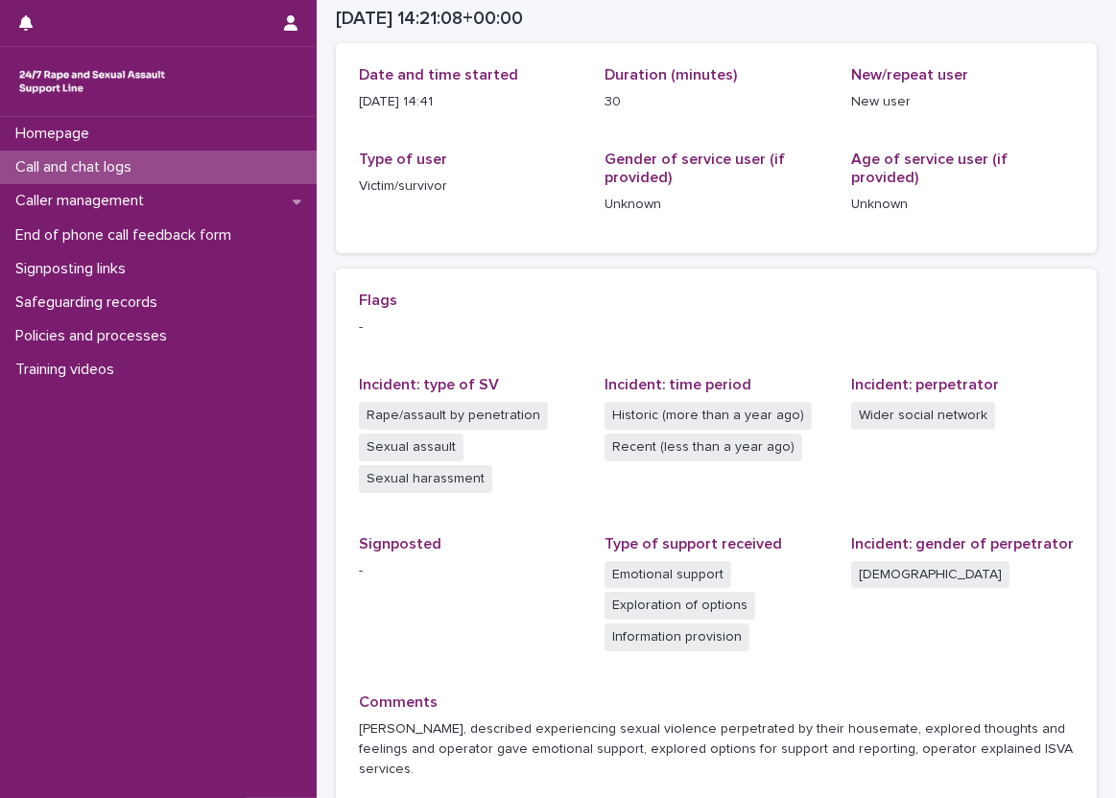
click at [487, 235] on div "Date and time started [DATE] 14:41 Duration (minutes) 30 New/repeat user New us…" at bounding box center [716, 148] width 761 height 210
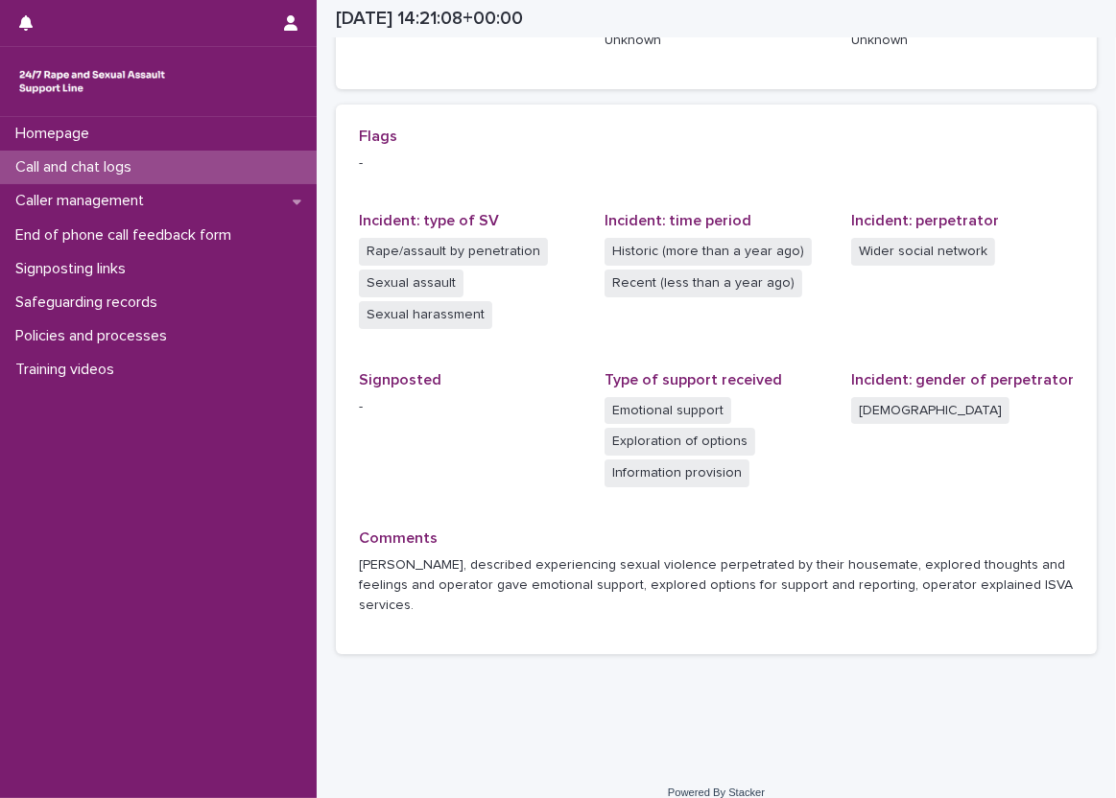
scroll to position [385, 0]
click at [184, 163] on div "Call and chat logs" at bounding box center [158, 168] width 317 height 34
